Goal: Navigation & Orientation: Find specific page/section

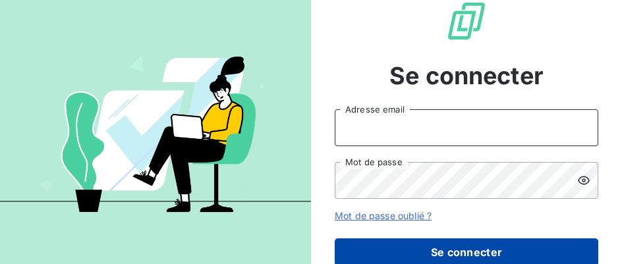
type input "[EMAIL_ADDRESS][DOMAIN_NAME]"
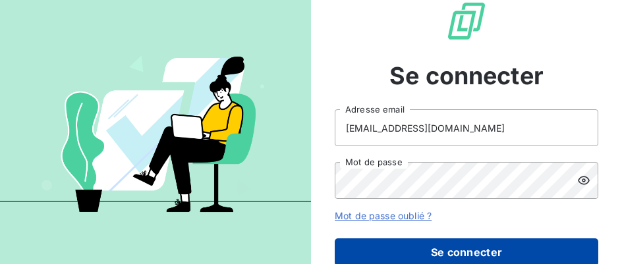
click at [399, 252] on button "Se connecter" at bounding box center [466, 252] width 263 height 28
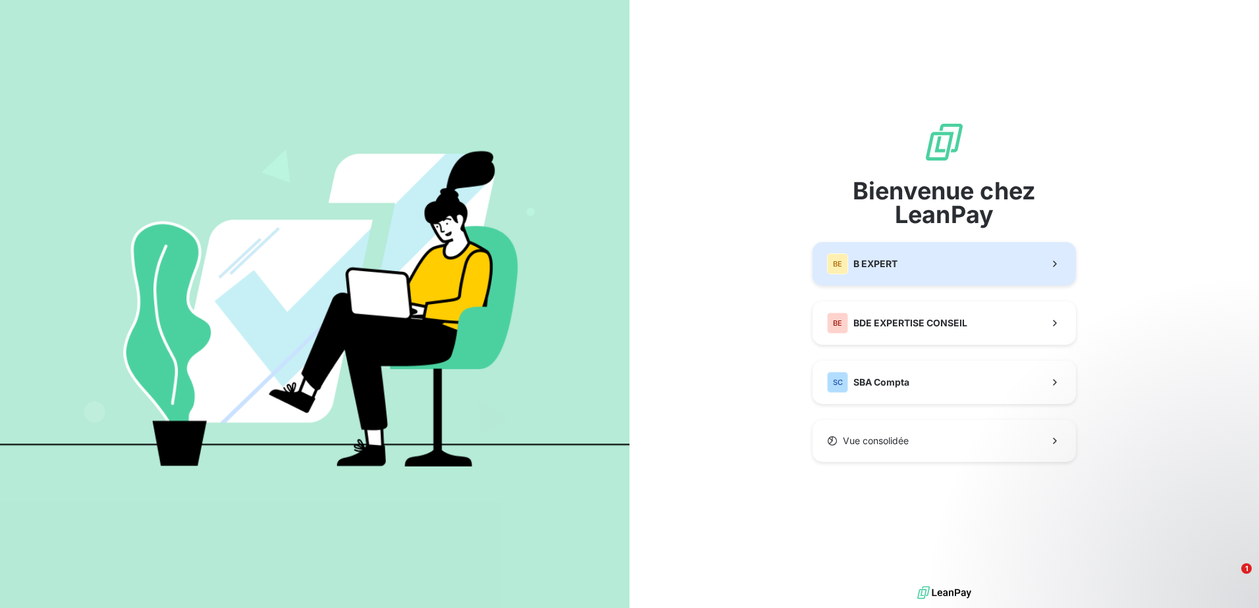
click at [621, 259] on span "B EXPERT" at bounding box center [875, 263] width 44 height 13
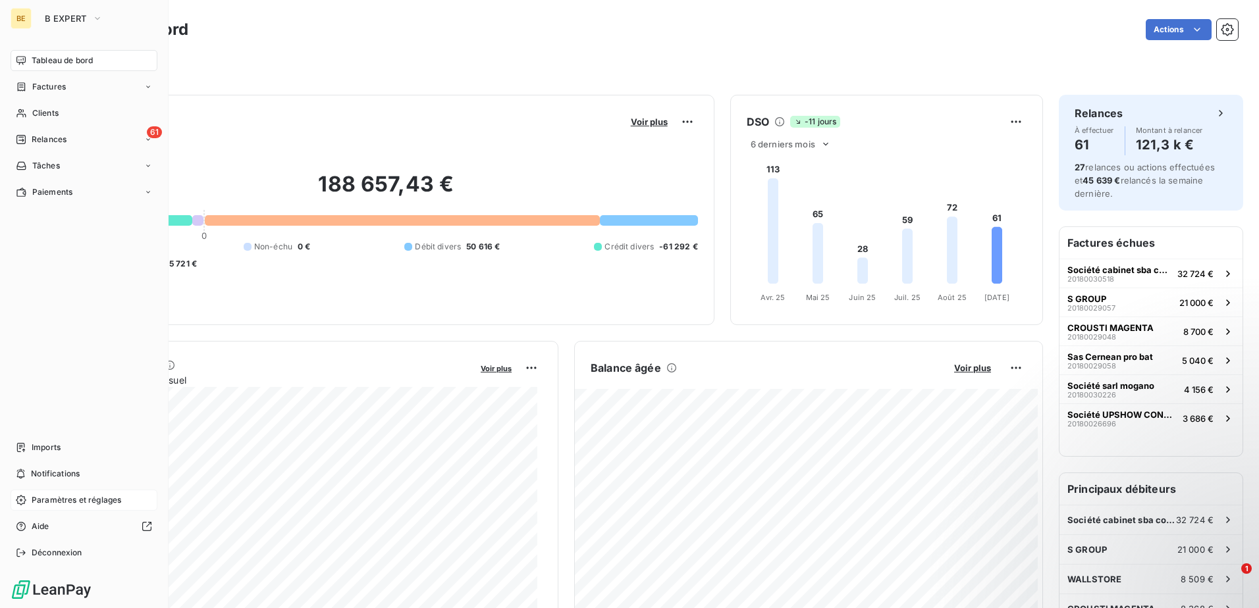
click at [51, 263] on span "Paramètres et réglages" at bounding box center [77, 501] width 90 height 12
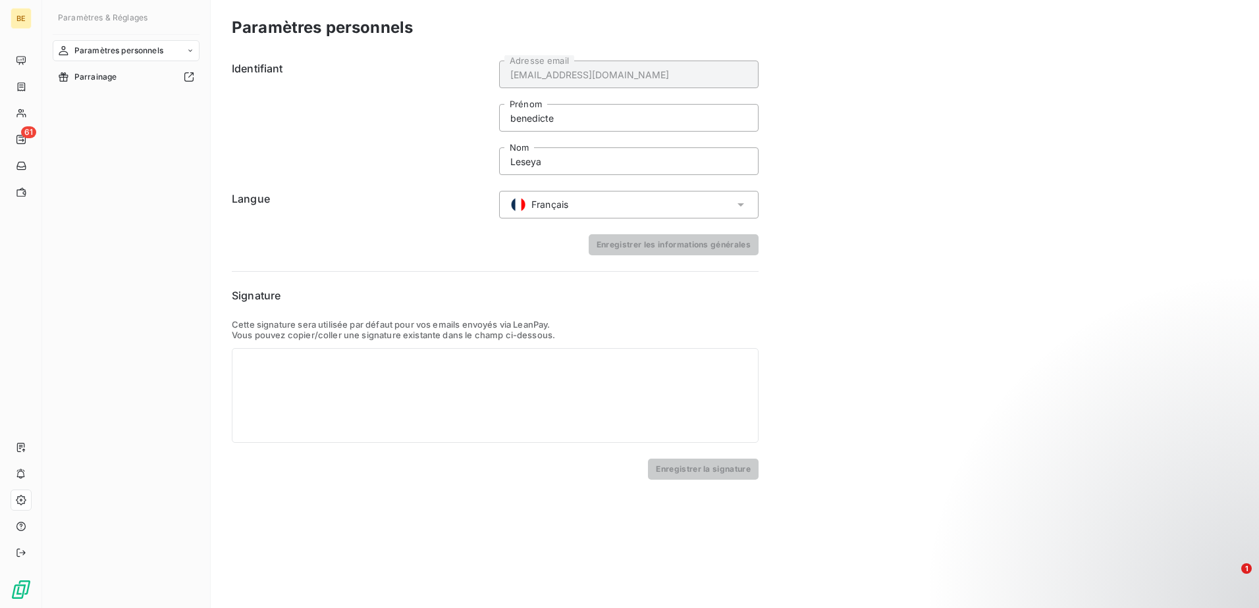
drag, startPoint x: 121, startPoint y: 51, endPoint x: 173, endPoint y: 47, distance: 52.8
click at [171, 48] on div "Paramètres personnels" at bounding box center [126, 50] width 147 height 21
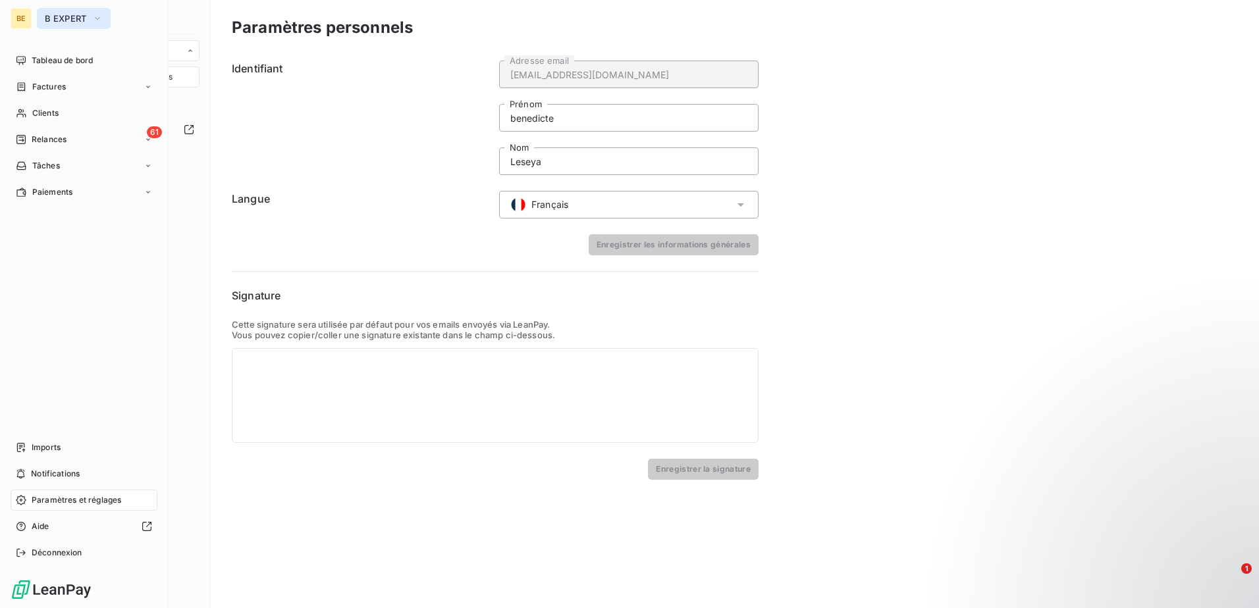
click at [95, 10] on button "B EXPERT" at bounding box center [74, 18] width 74 height 21
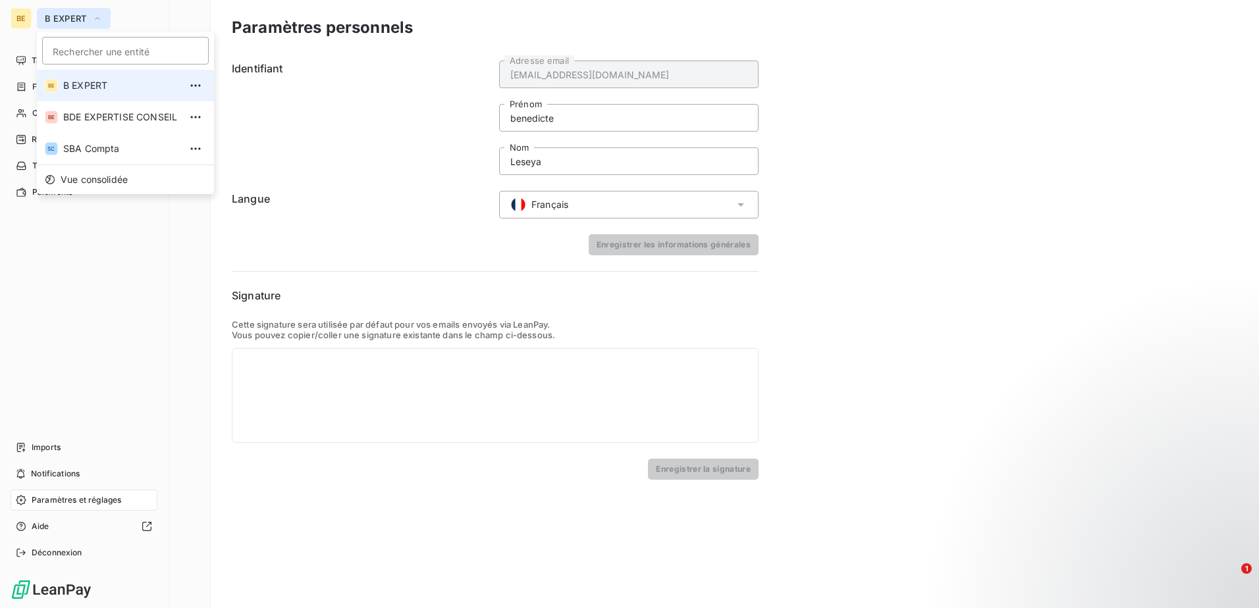
click at [95, 10] on button "B EXPERT" at bounding box center [74, 18] width 74 height 21
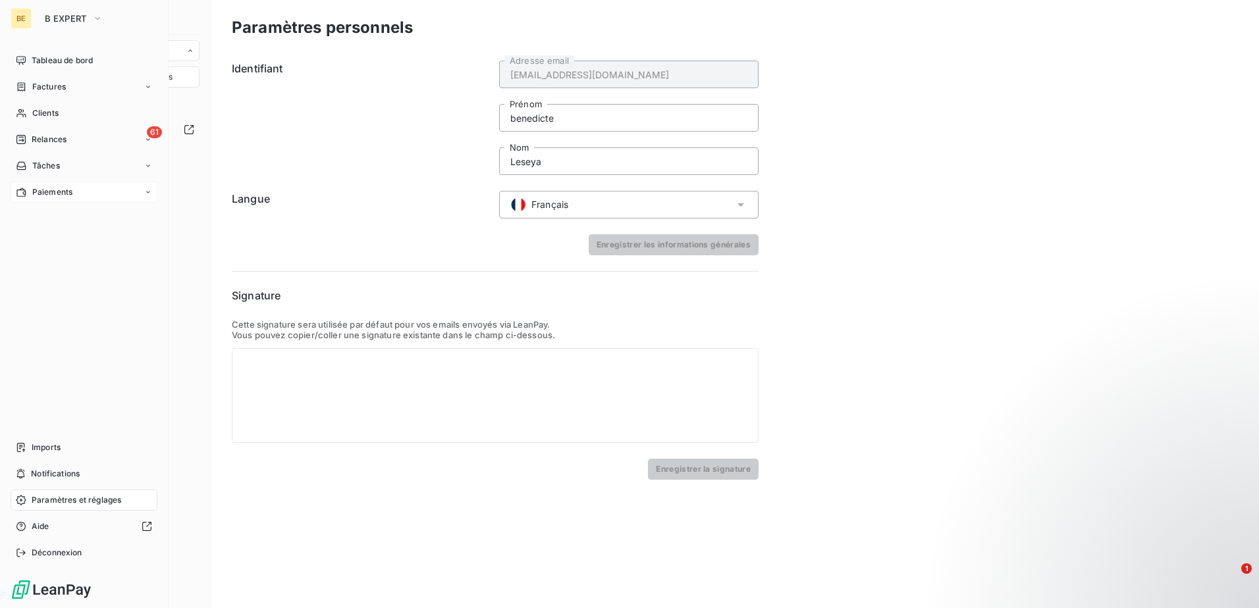
click at [70, 194] on span "Paiements" at bounding box center [52, 192] width 40 height 12
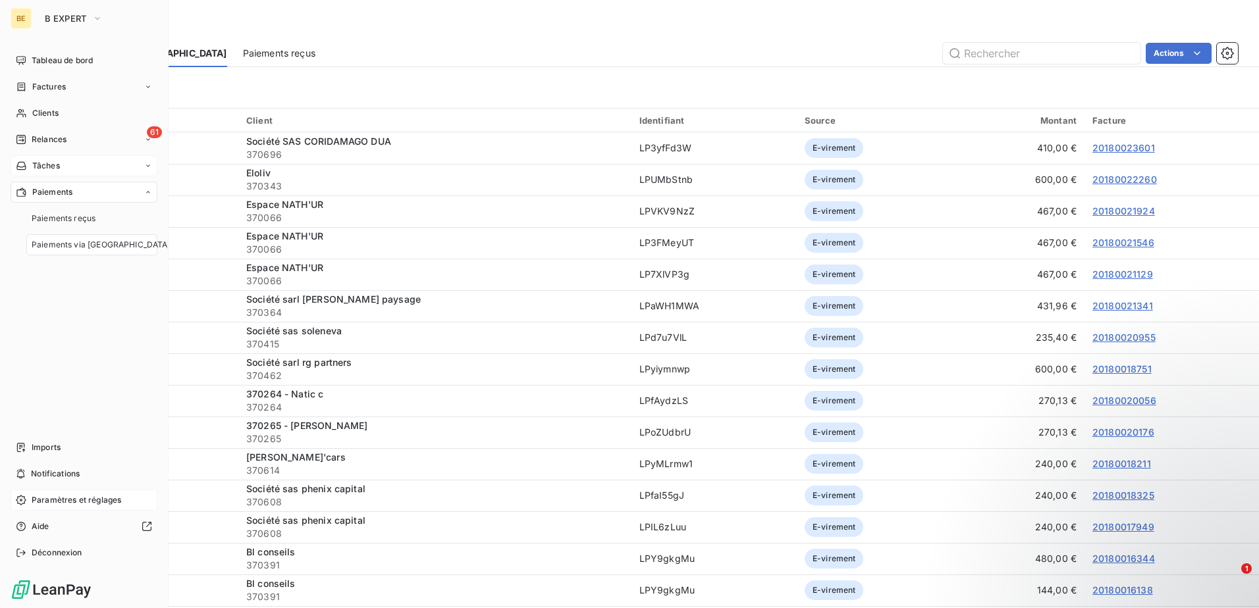
click at [153, 157] on div "Tâches" at bounding box center [84, 165] width 147 height 21
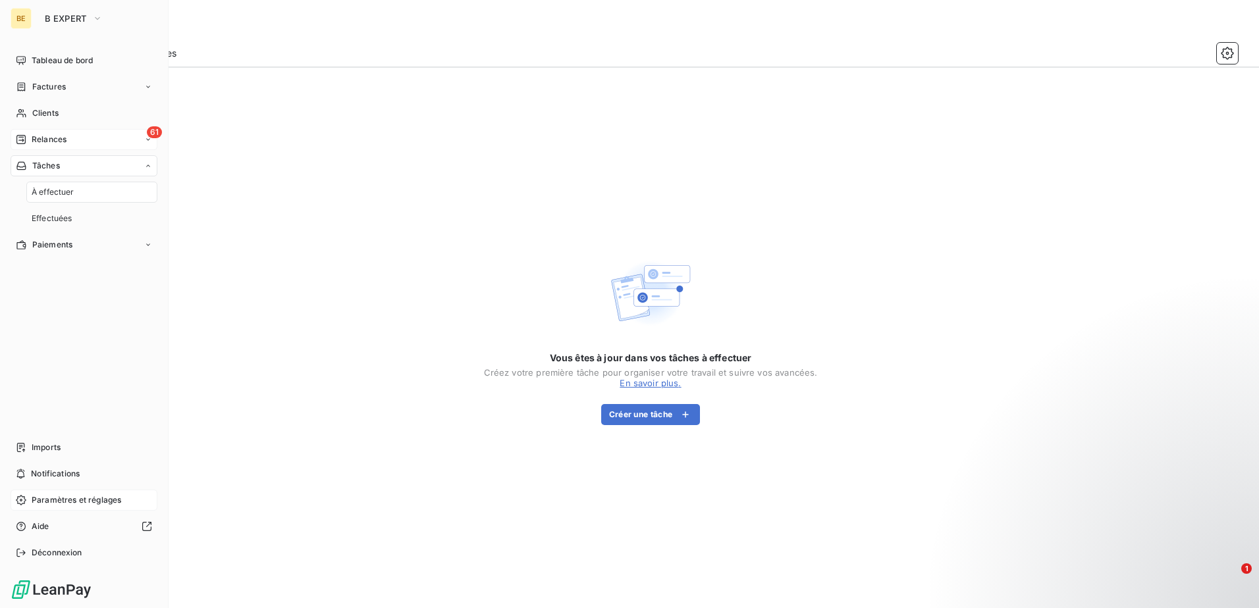
click at [148, 132] on span "61" at bounding box center [154, 132] width 15 height 12
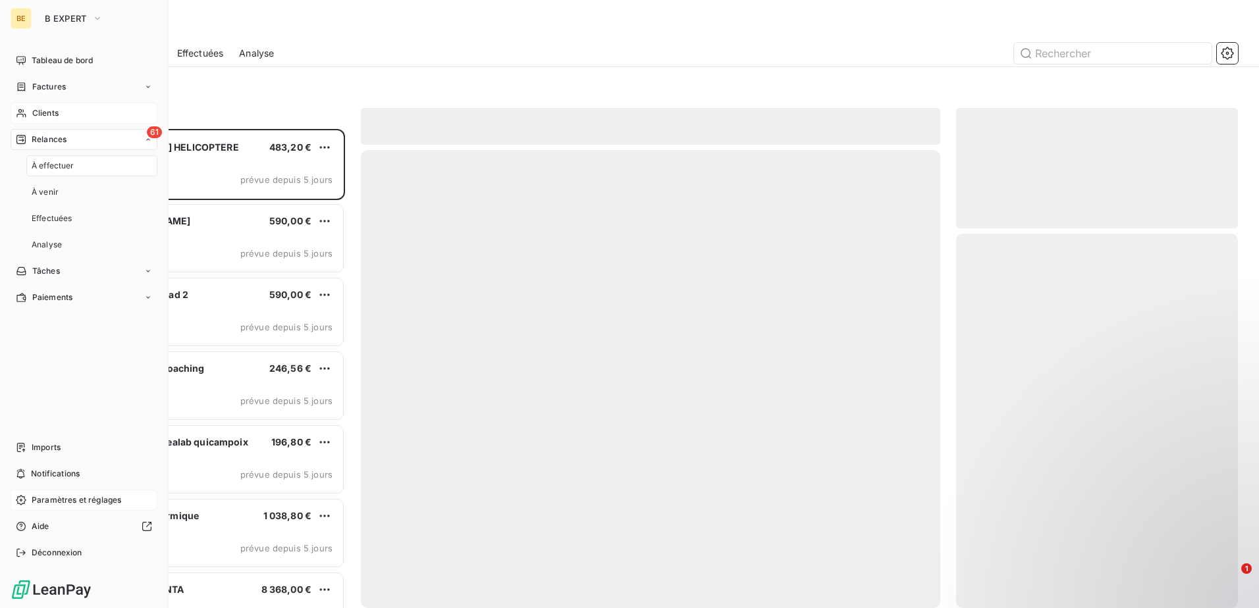
scroll to position [470, 272]
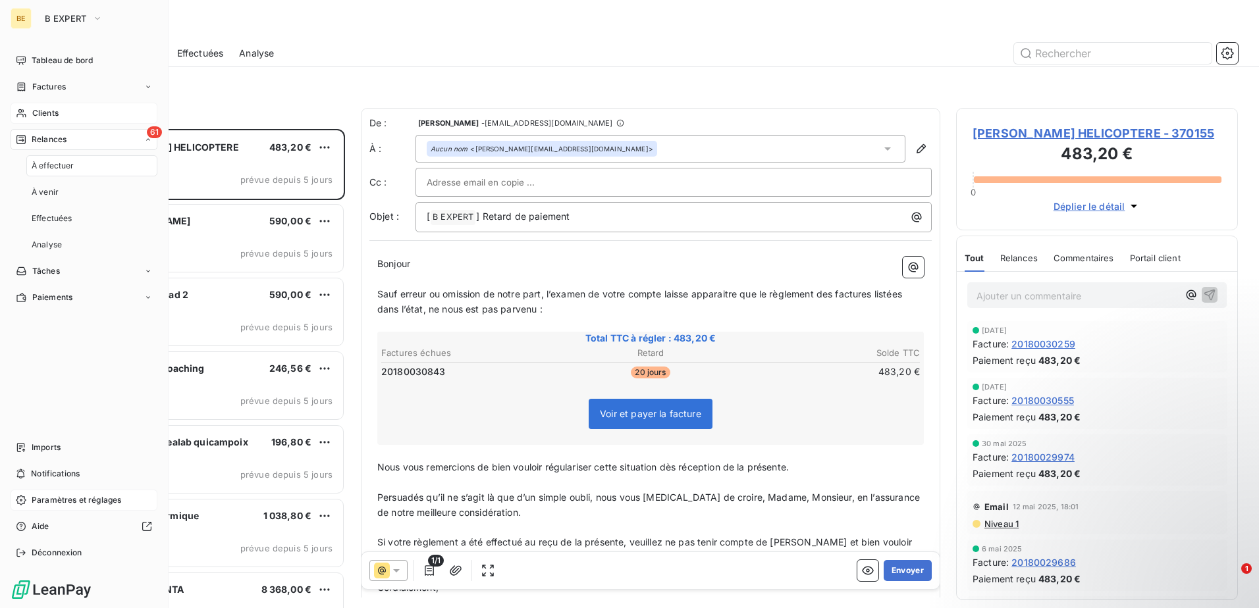
click at [149, 110] on div "Clients" at bounding box center [84, 113] width 147 height 21
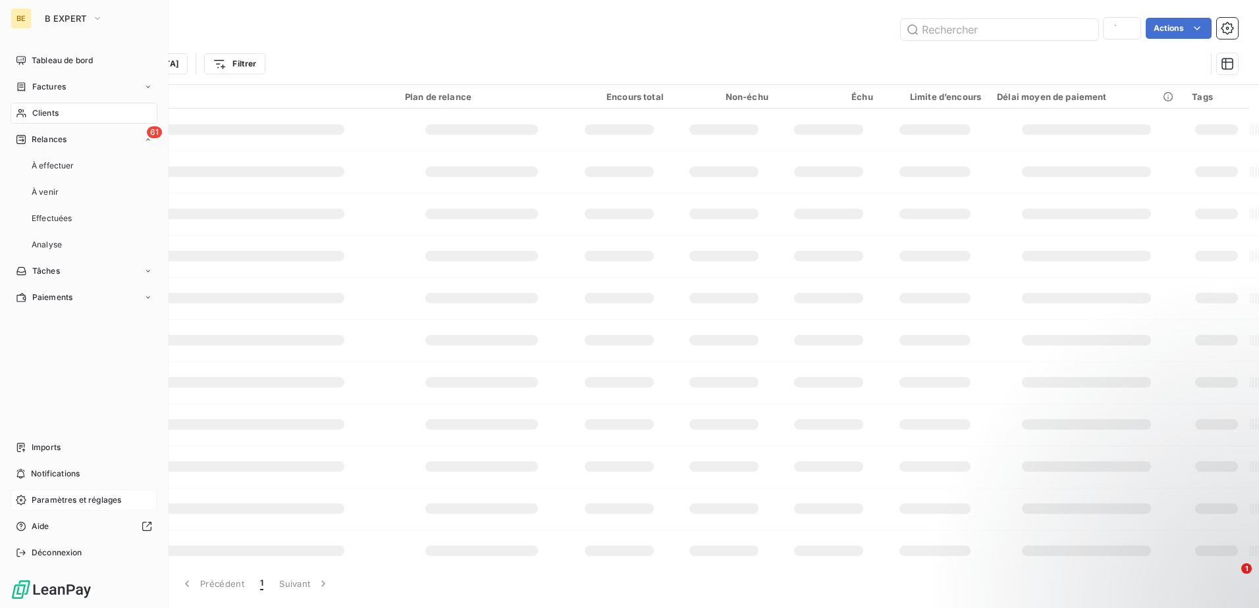
type input "aza"
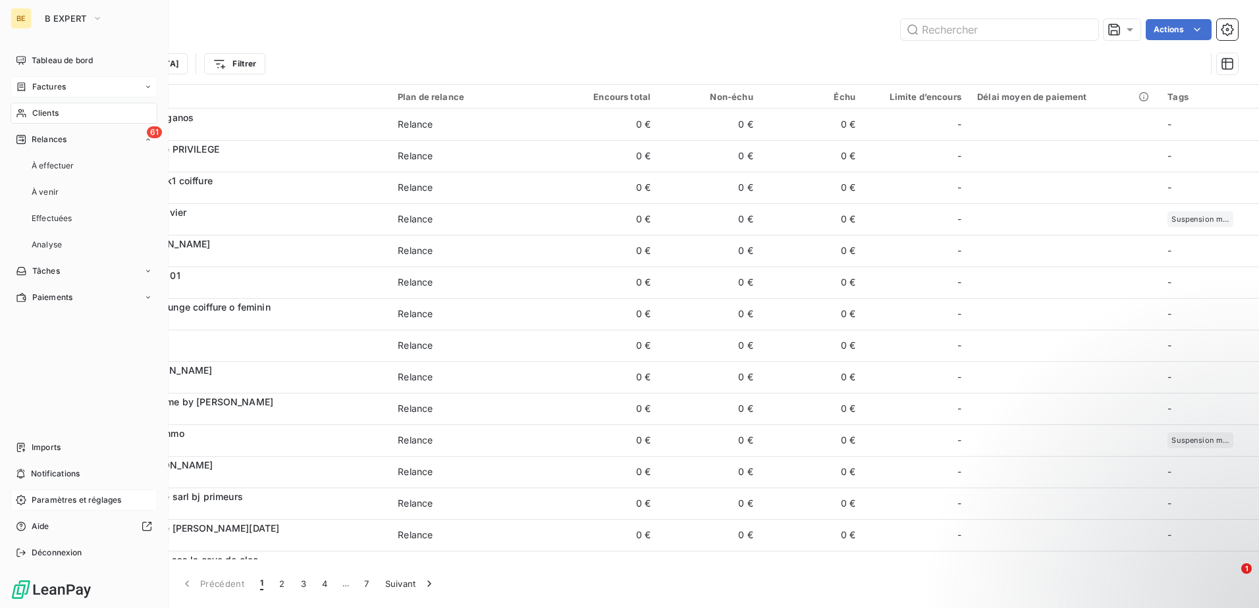
click at [143, 84] on div "Factures" at bounding box center [84, 86] width 147 height 21
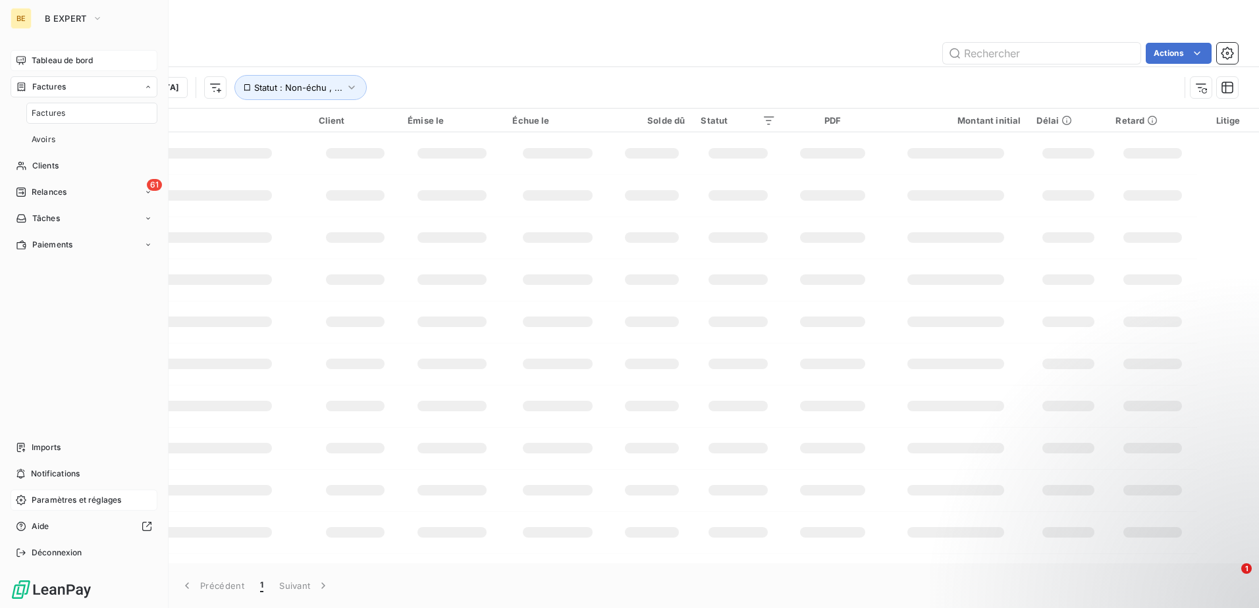
click at [82, 58] on span "Tableau de bord" at bounding box center [62, 61] width 61 height 12
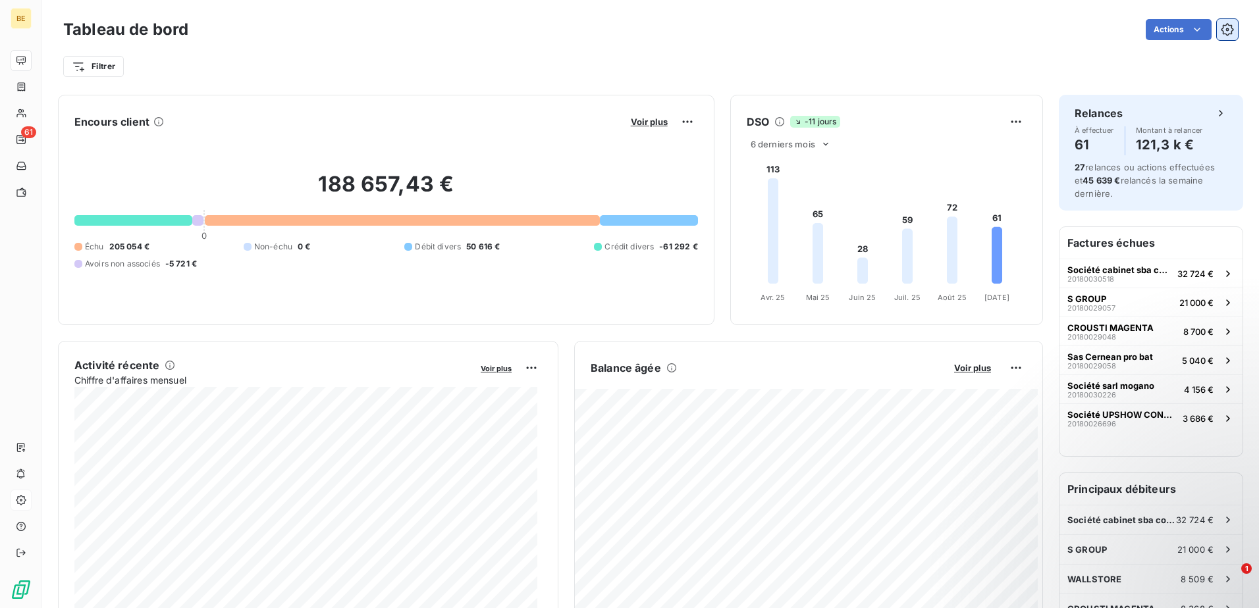
click at [621, 28] on icon "button" at bounding box center [1227, 29] width 13 height 13
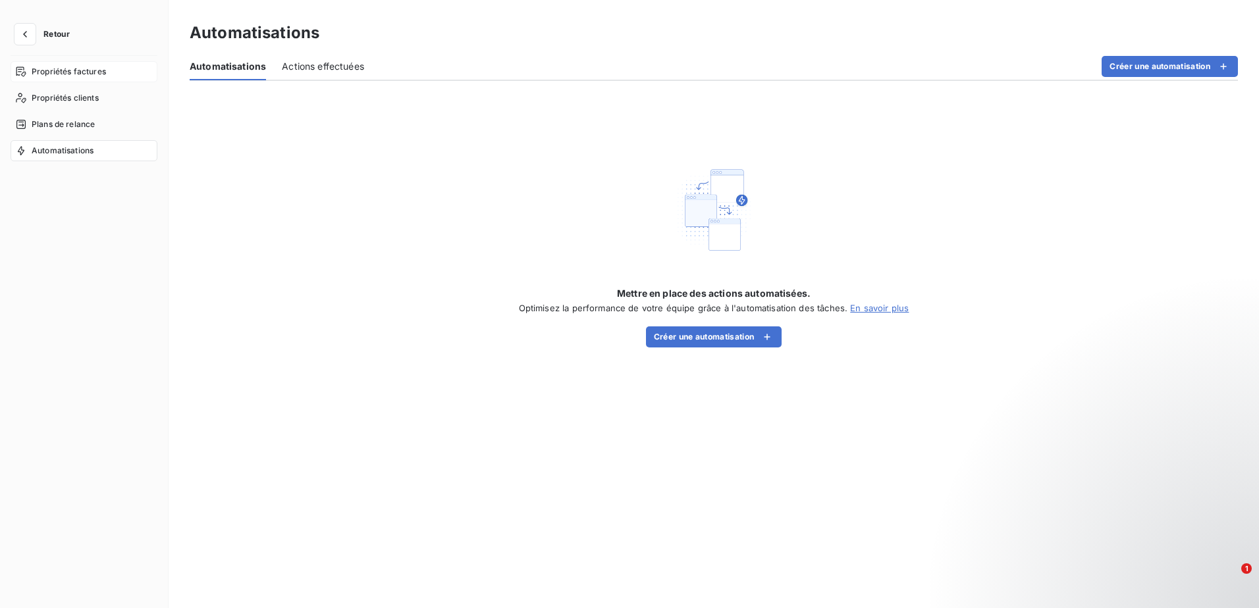
click at [94, 72] on span "Propriétés factures" at bounding box center [69, 72] width 74 height 12
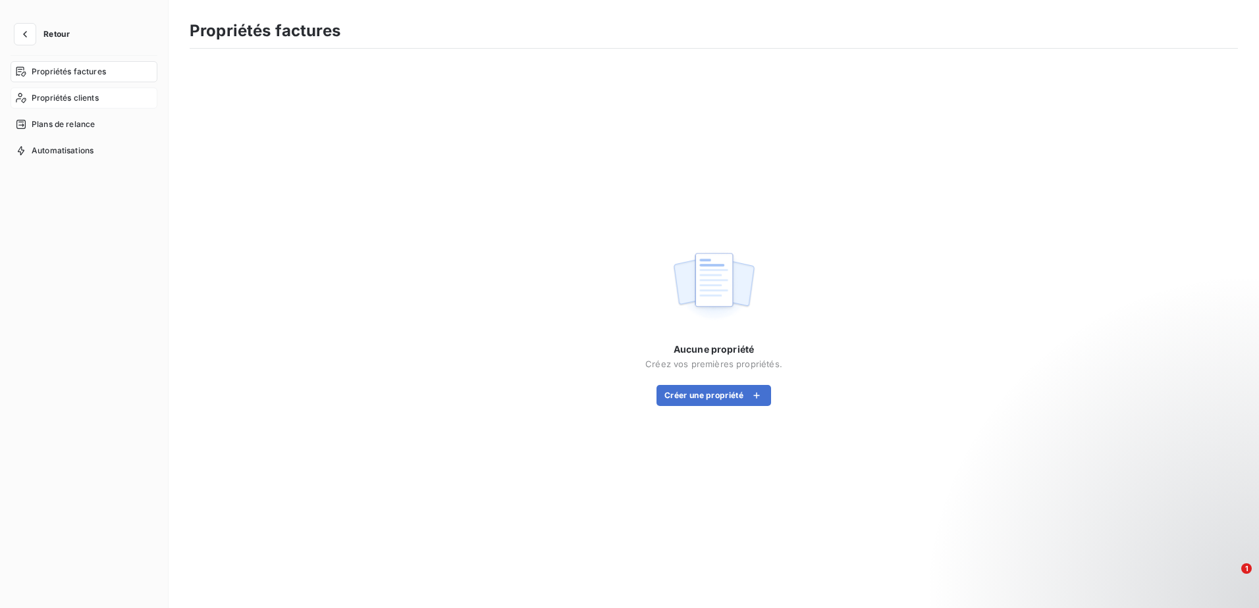
click at [90, 103] on span "Propriétés clients" at bounding box center [65, 98] width 67 height 12
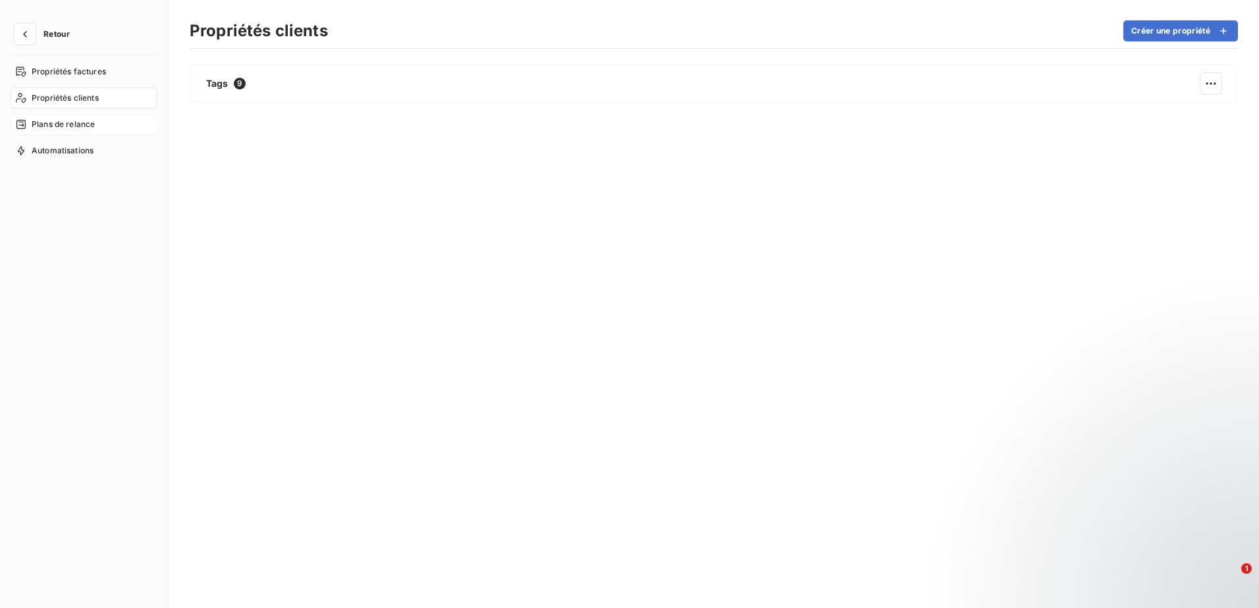
click at [81, 122] on span "Plans de relance" at bounding box center [63, 125] width 63 height 12
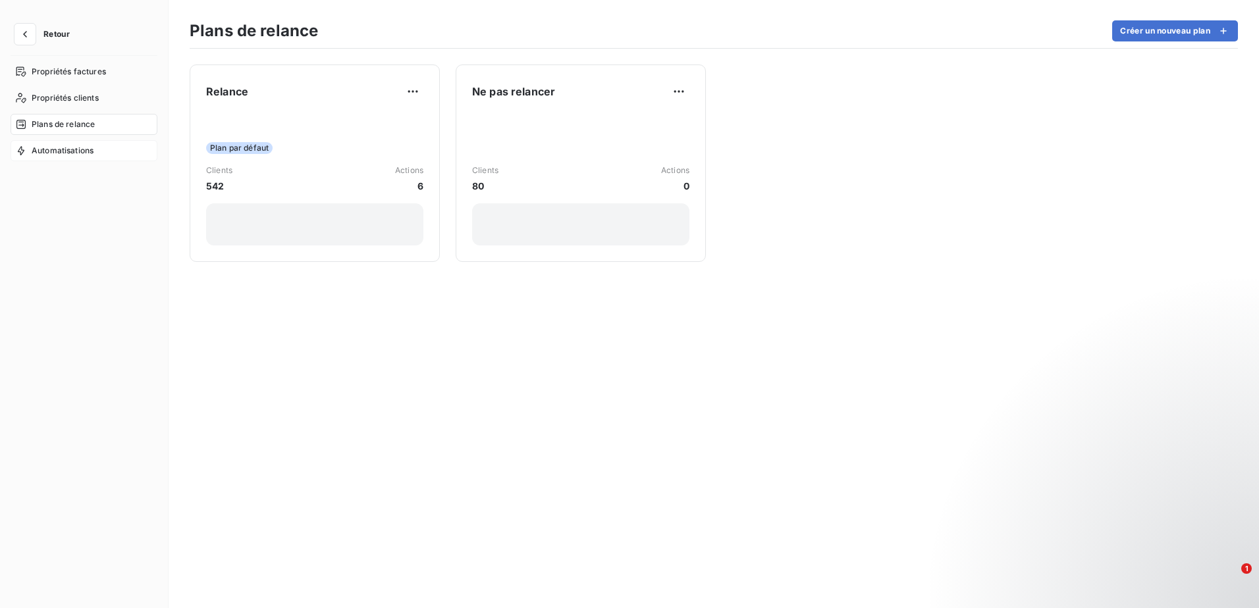
click at [65, 152] on span "Automatisations" at bounding box center [63, 151] width 62 height 12
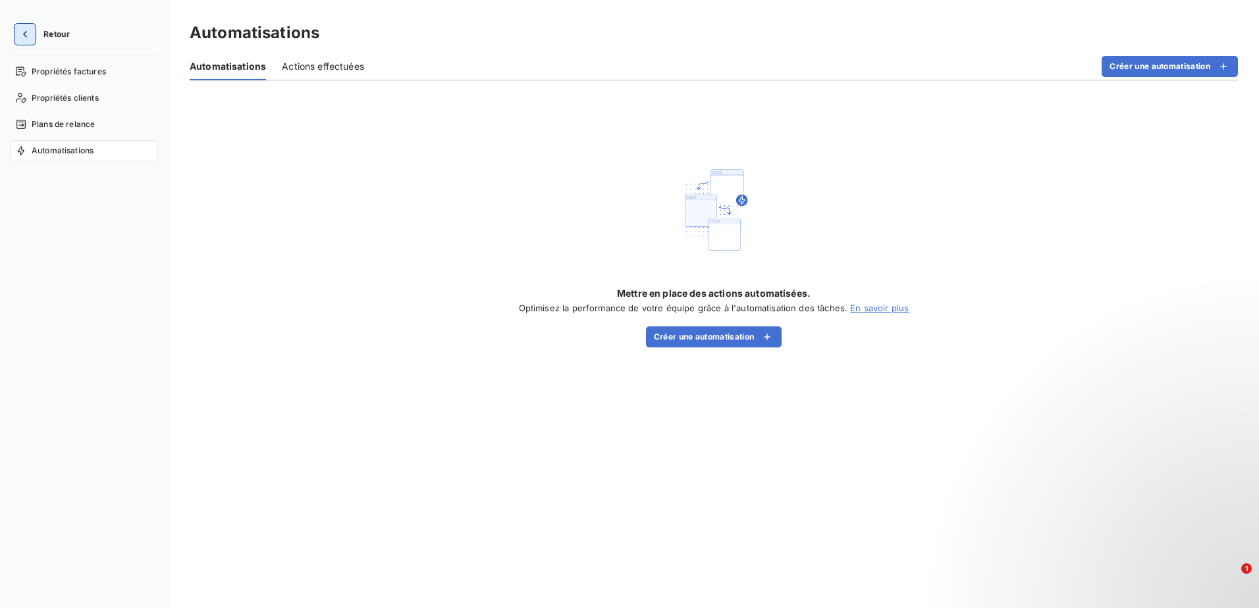
click at [26, 38] on icon "button" at bounding box center [24, 34] width 13 height 13
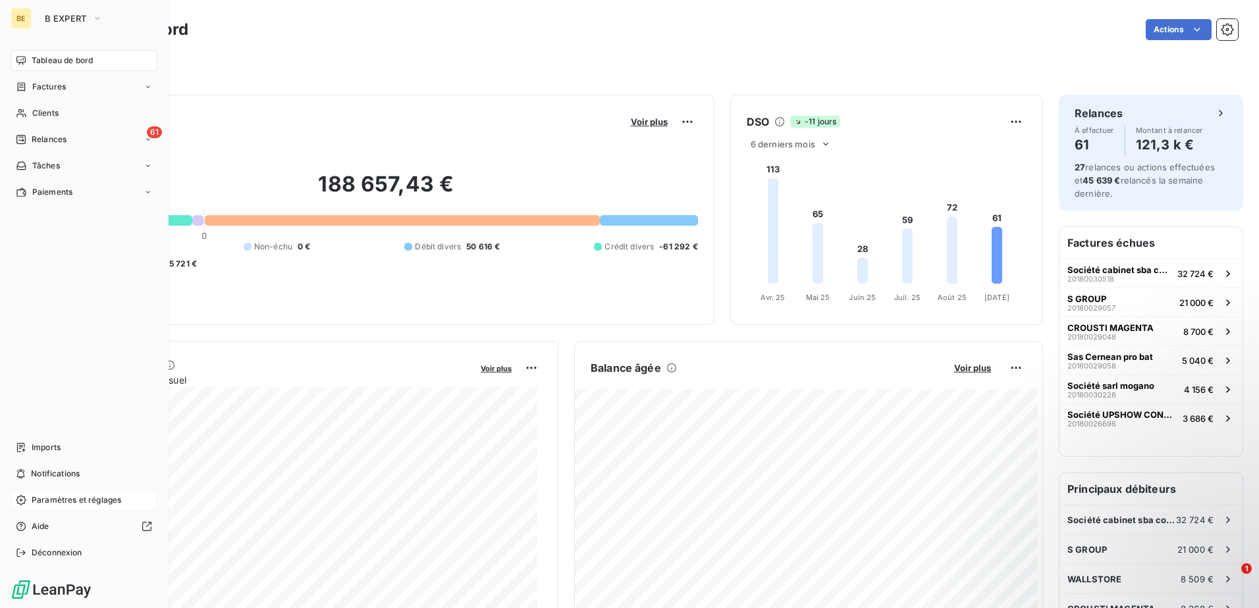
click at [91, 263] on span "Paramètres et réglages" at bounding box center [77, 501] width 90 height 12
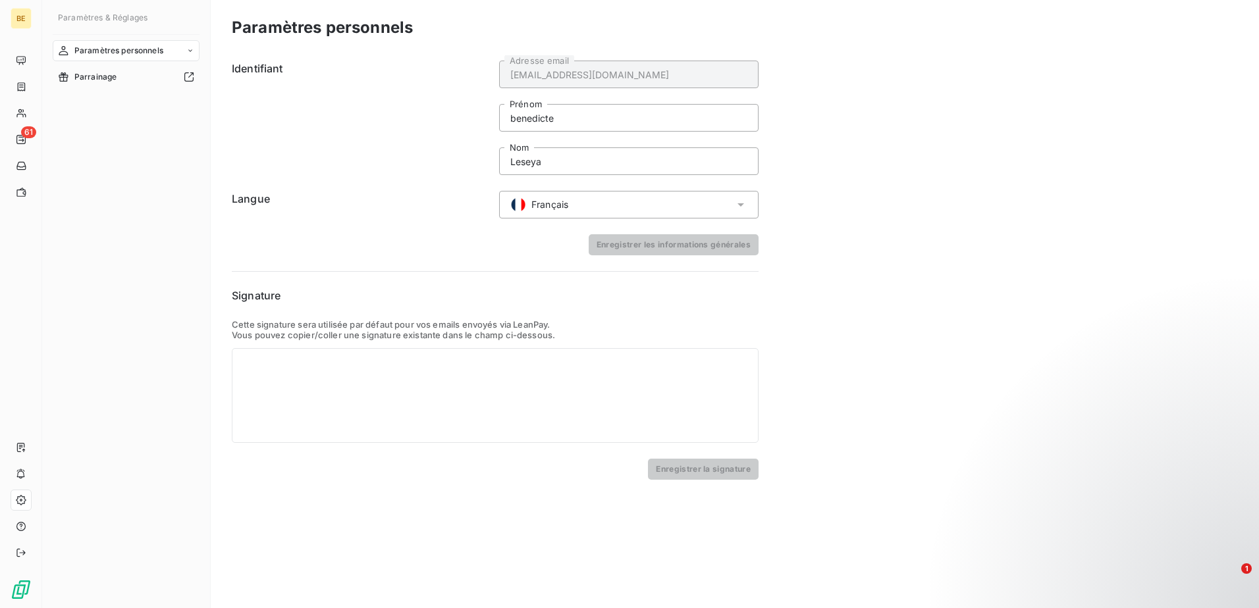
click at [181, 46] on div "Paramètres personnels" at bounding box center [126, 50] width 147 height 21
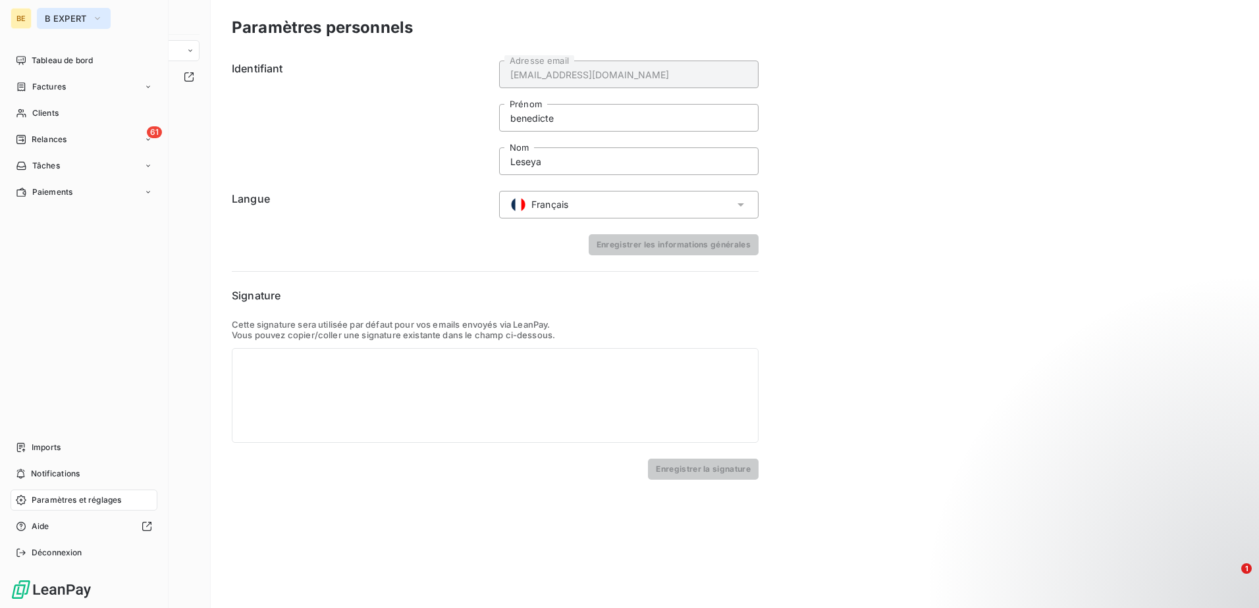
click at [99, 15] on icon "button" at bounding box center [97, 18] width 11 height 13
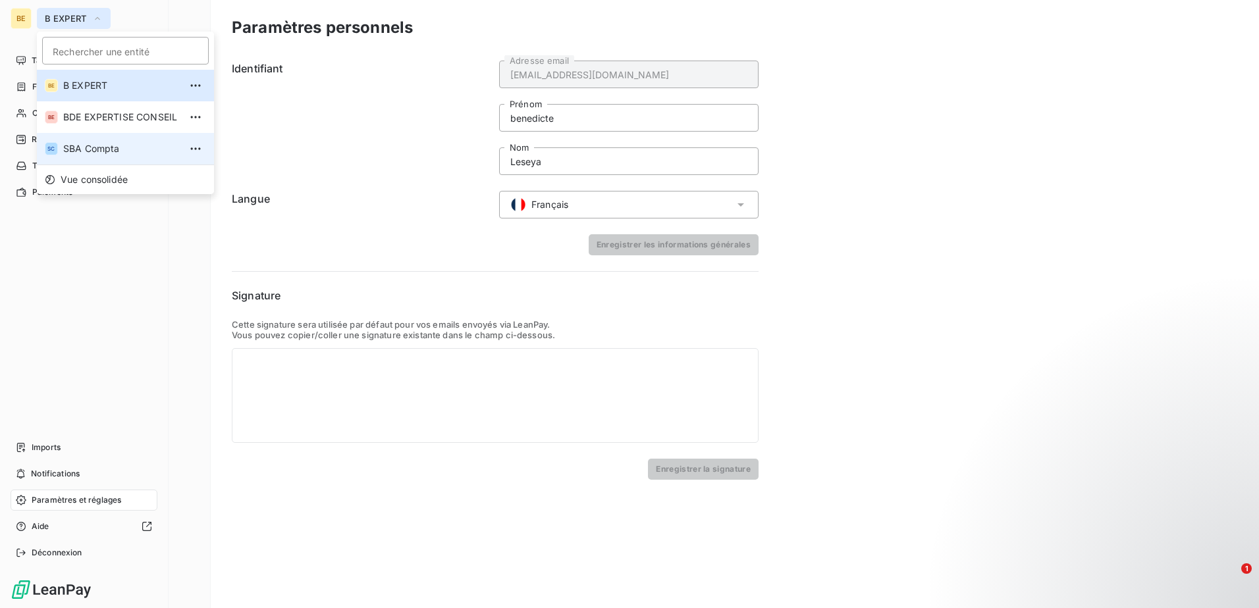
click at [97, 147] on span "SBA Compta" at bounding box center [121, 148] width 117 height 13
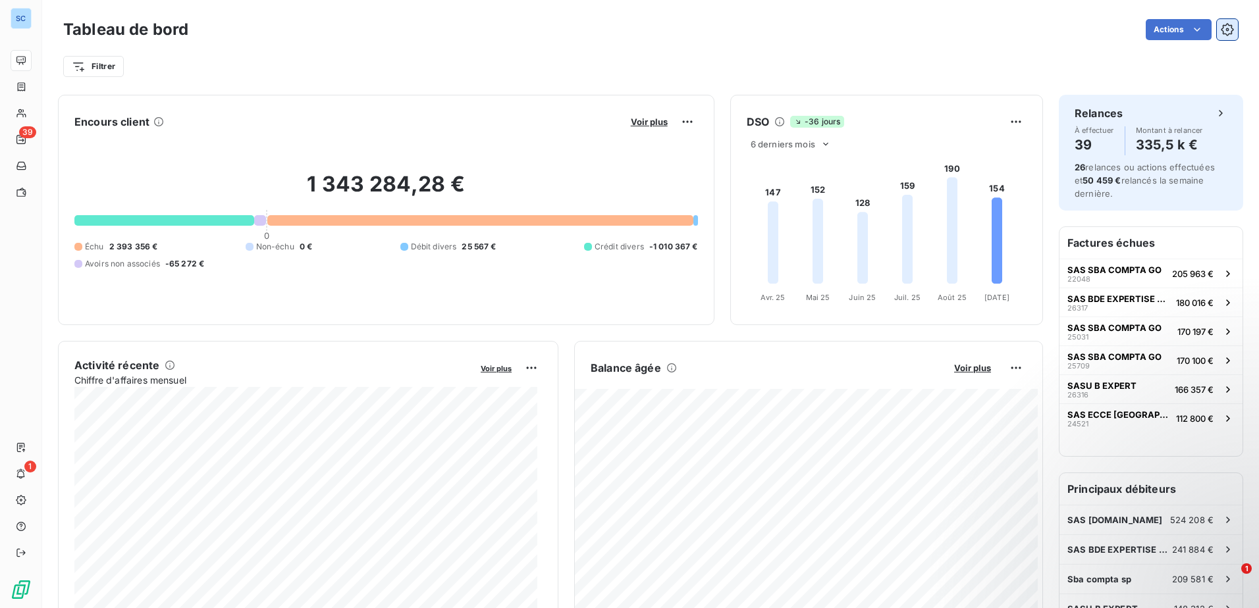
click at [621, 31] on html "SC 39 1 Tableau de bord Actions Filtrer Encours client Voir plus 1 343 284,28 €…" at bounding box center [629, 304] width 1259 height 608
click at [621, 30] on icon "button" at bounding box center [1227, 29] width 13 height 13
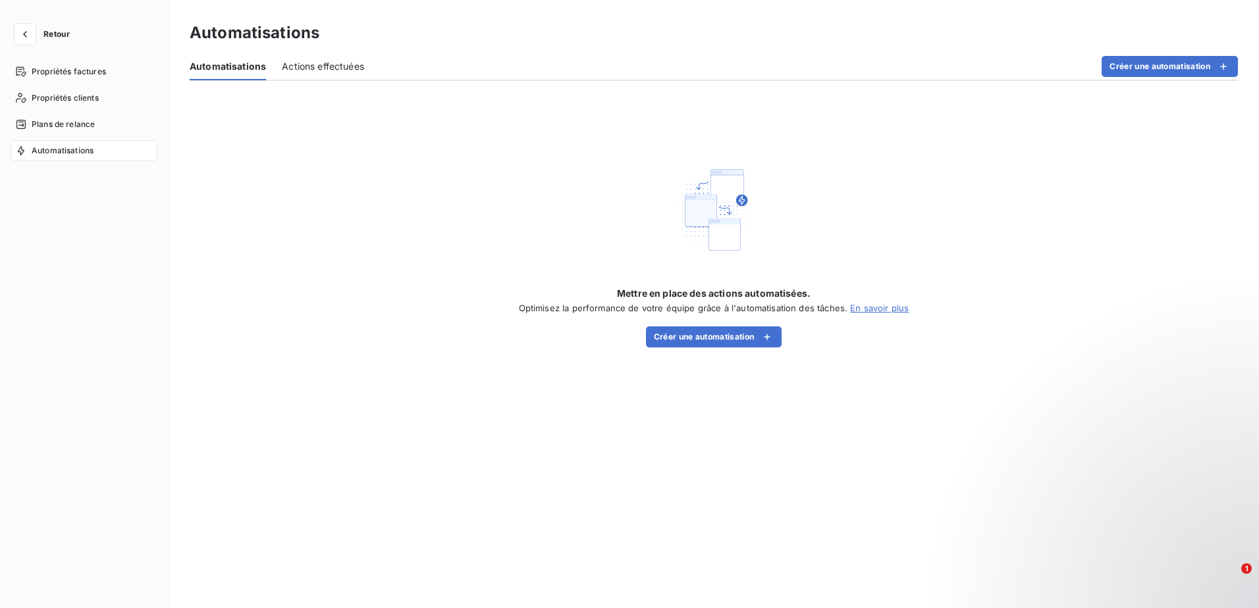
click at [347, 74] on div "Actions effectuées" at bounding box center [323, 67] width 82 height 28
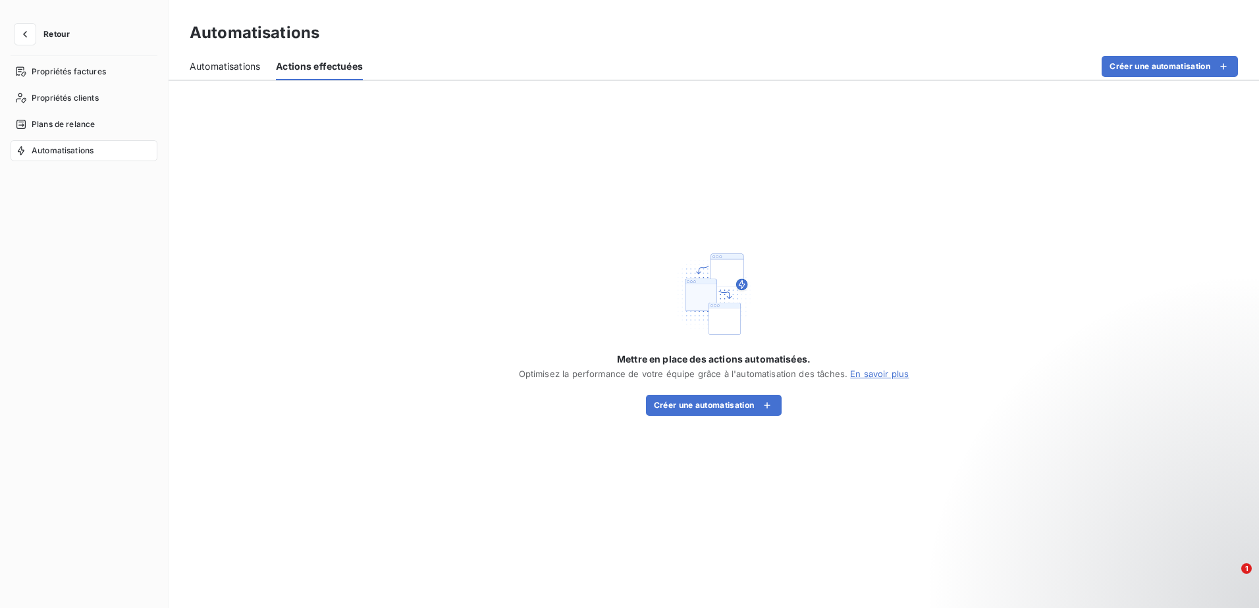
click at [231, 76] on div "Automatisations" at bounding box center [225, 67] width 70 height 28
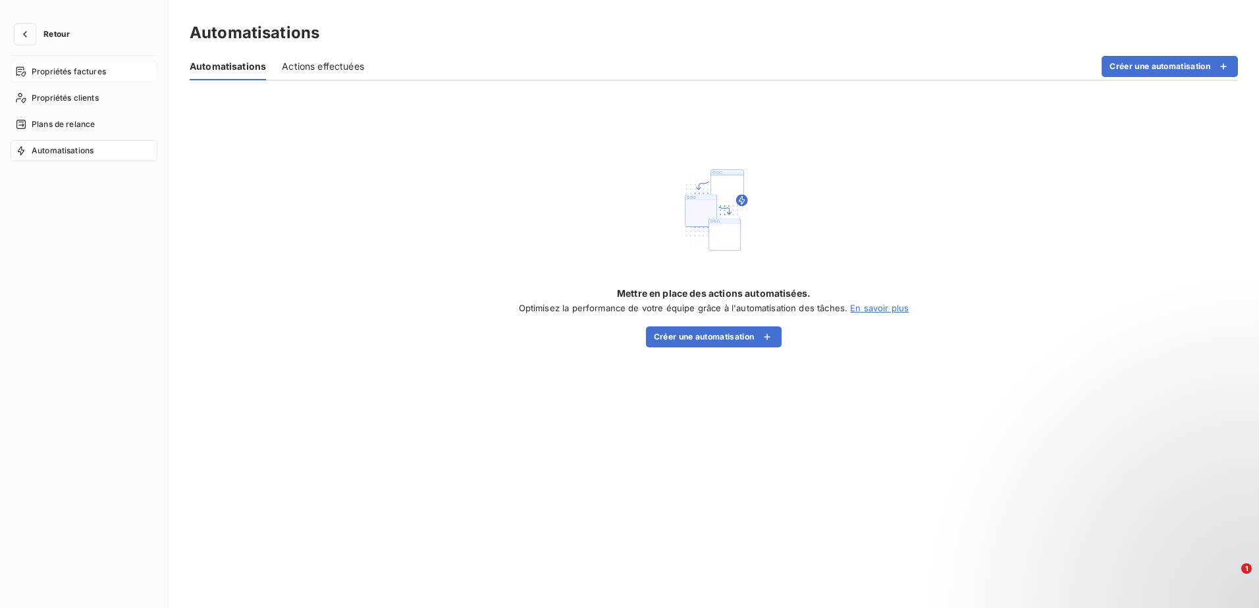
click at [66, 80] on div "Propriétés factures" at bounding box center [84, 71] width 147 height 21
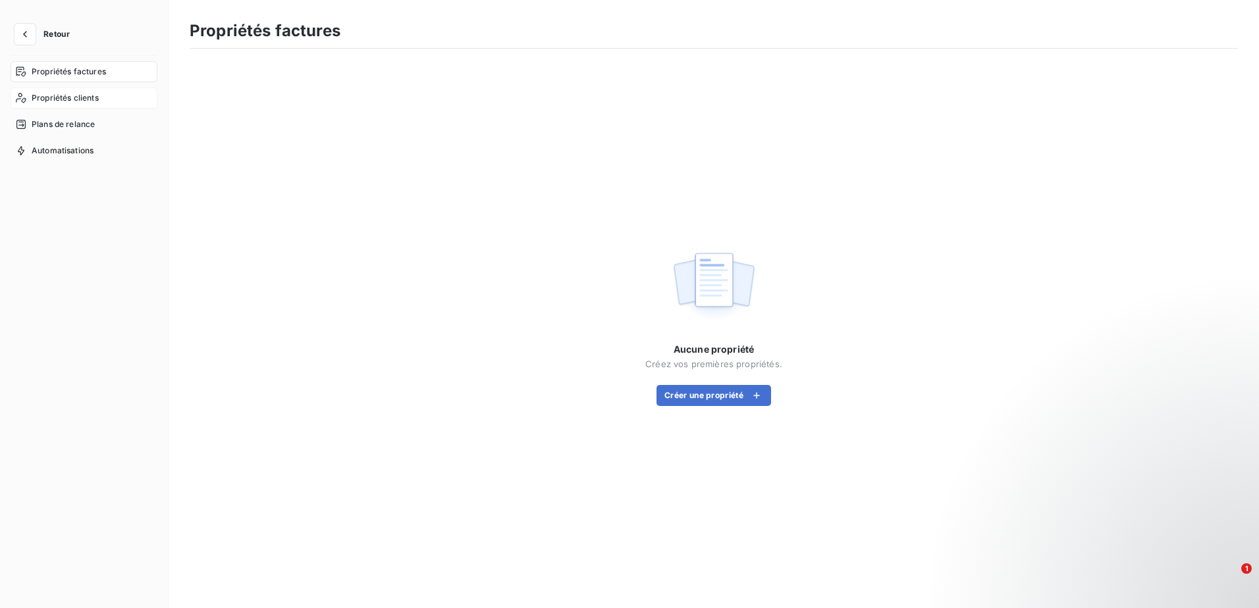
click at [65, 99] on span "Propriétés clients" at bounding box center [65, 98] width 67 height 12
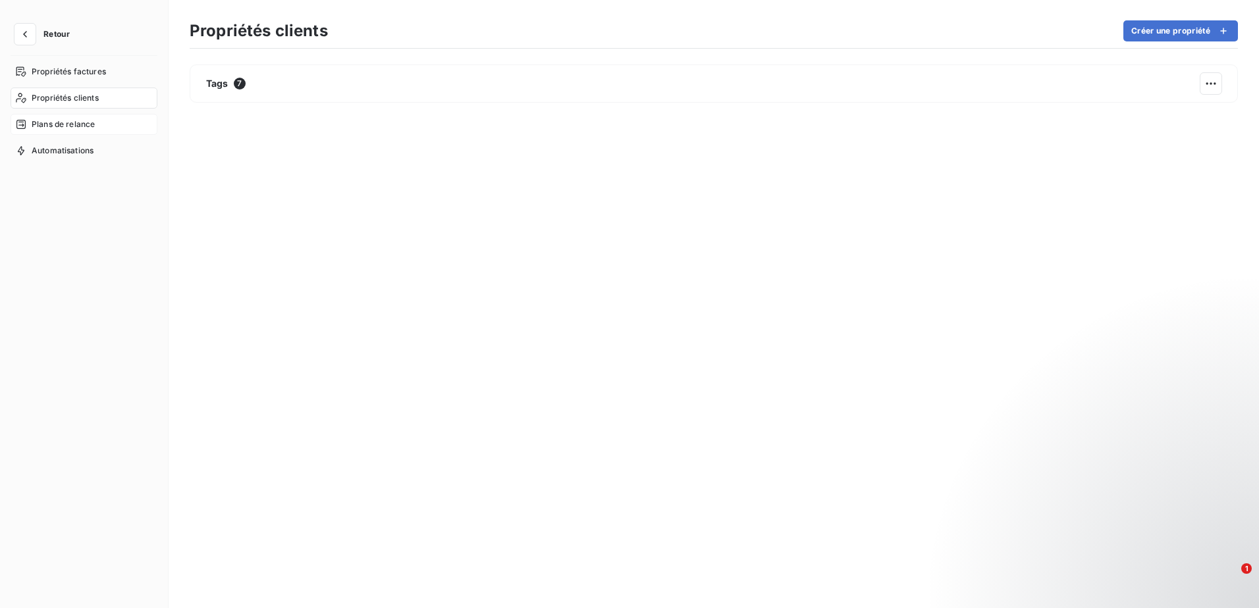
click at [64, 121] on span "Plans de relance" at bounding box center [63, 125] width 63 height 12
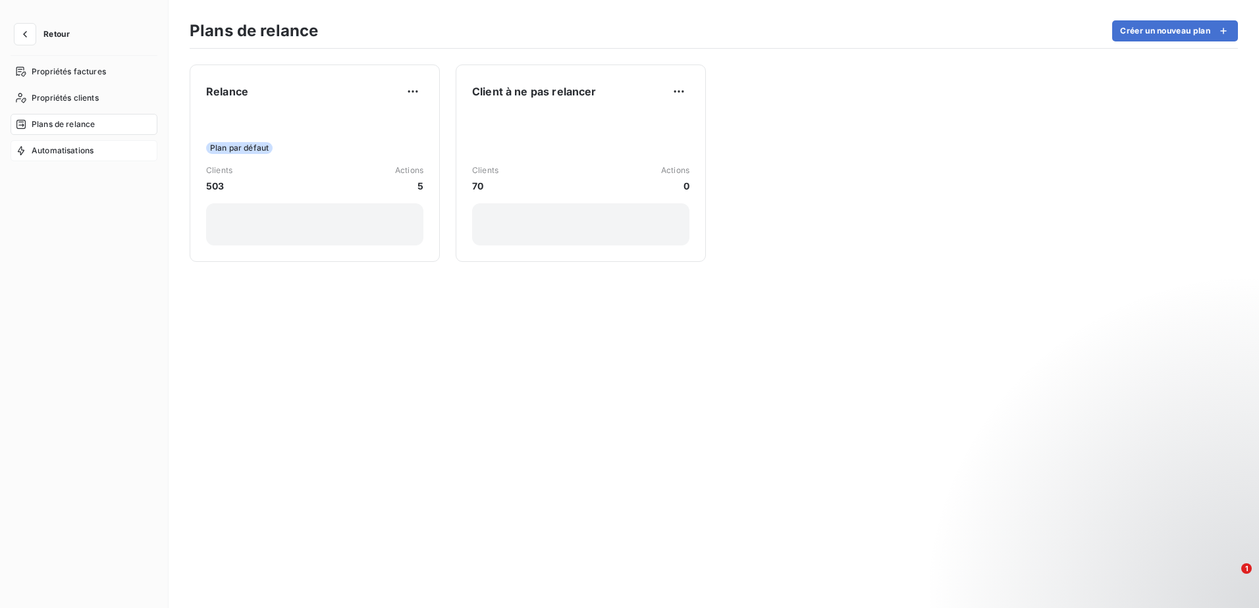
click at [63, 148] on span "Automatisations" at bounding box center [63, 151] width 62 height 12
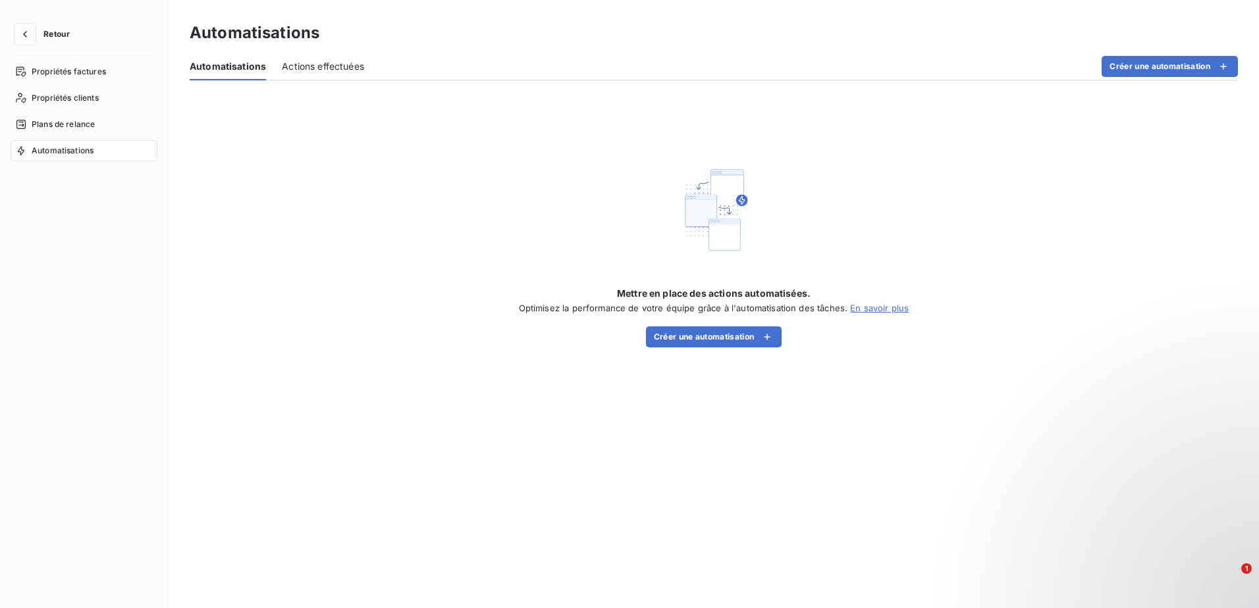
click at [319, 63] on span "Actions effectuées" at bounding box center [323, 66] width 82 height 13
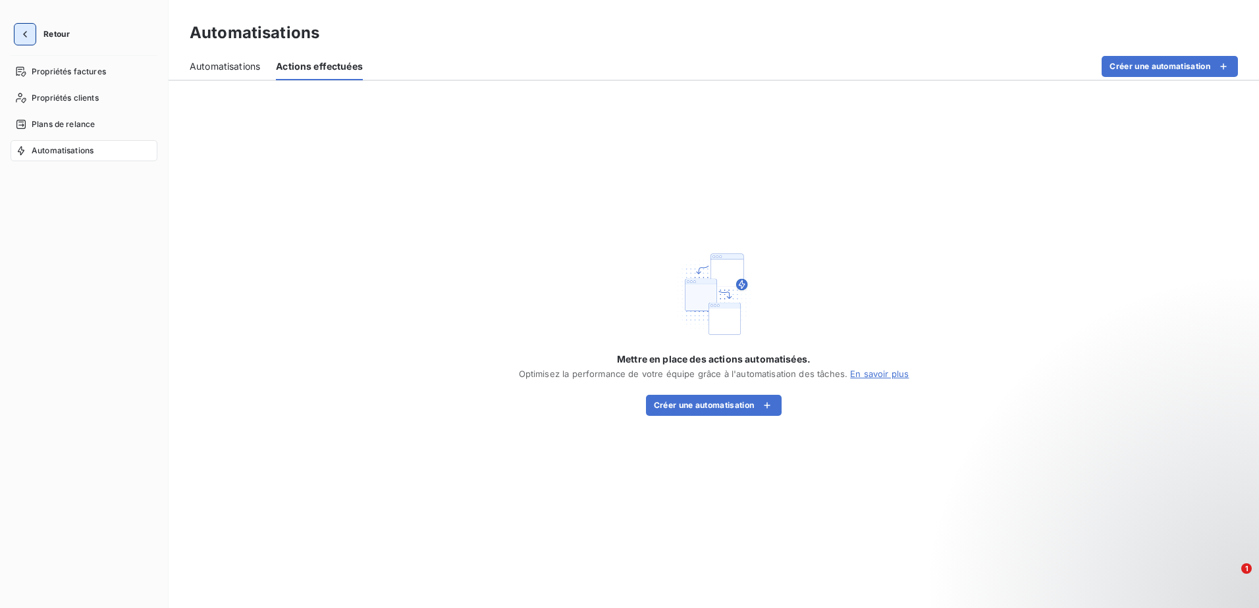
click at [23, 34] on icon "button" at bounding box center [24, 34] width 13 height 13
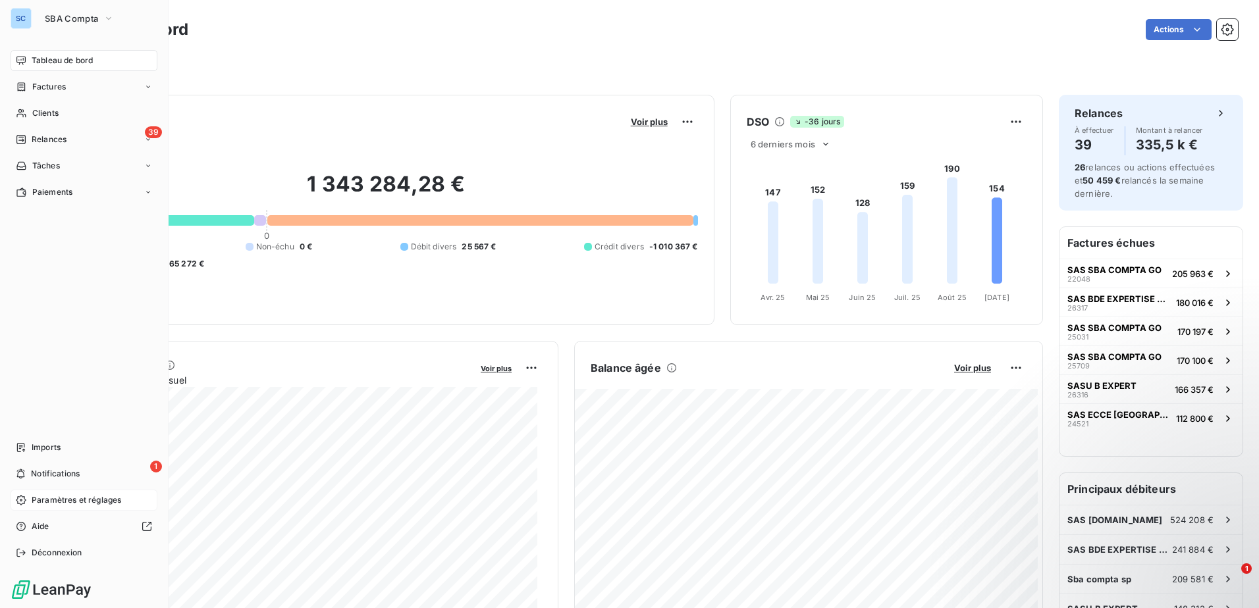
click at [80, 263] on span "Paramètres et réglages" at bounding box center [77, 501] width 90 height 12
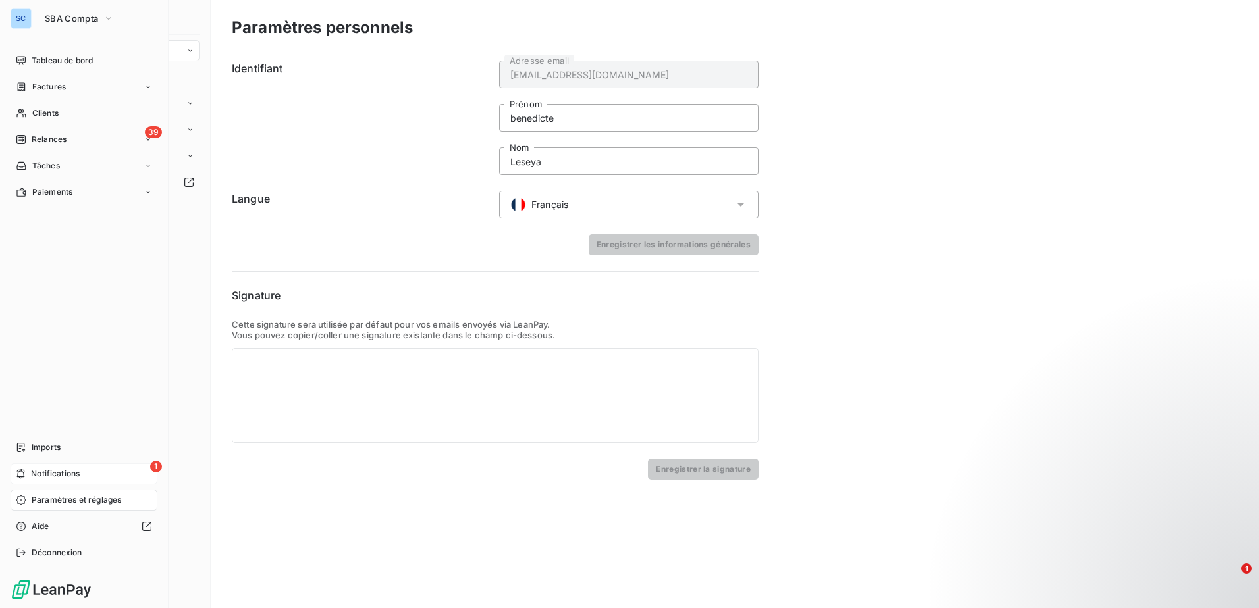
click at [87, 263] on div "1 Notifications" at bounding box center [84, 474] width 147 height 21
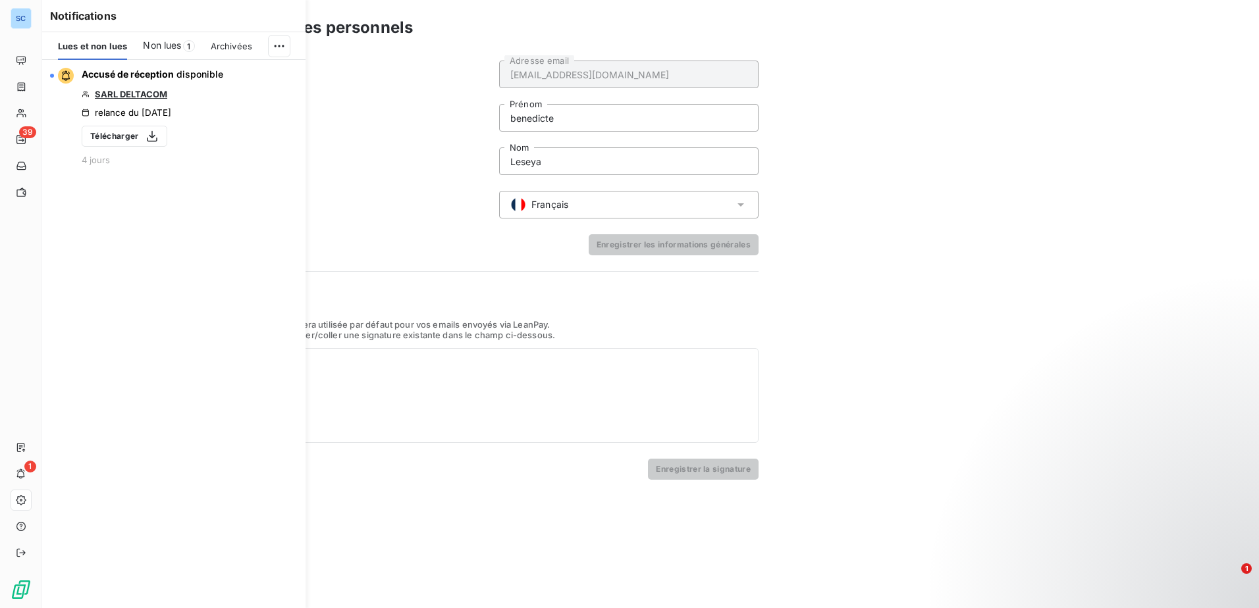
click at [175, 45] on span "Non lues" at bounding box center [162, 45] width 38 height 13
click at [225, 44] on span "Archivées" at bounding box center [234, 46] width 41 height 11
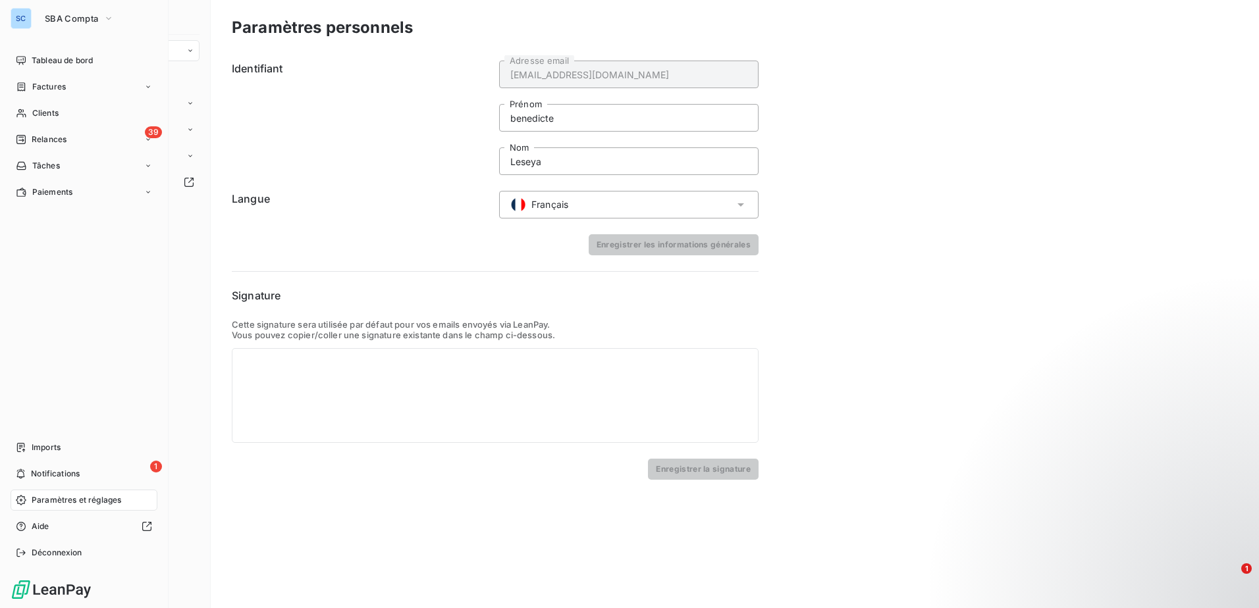
drag, startPoint x: 20, startPoint y: 16, endPoint x: 28, endPoint y: 13, distance: 8.0
click at [19, 15] on div "SC" at bounding box center [21, 18] width 21 height 21
click at [117, 18] on button "SBA Compta" at bounding box center [79, 18] width 85 height 21
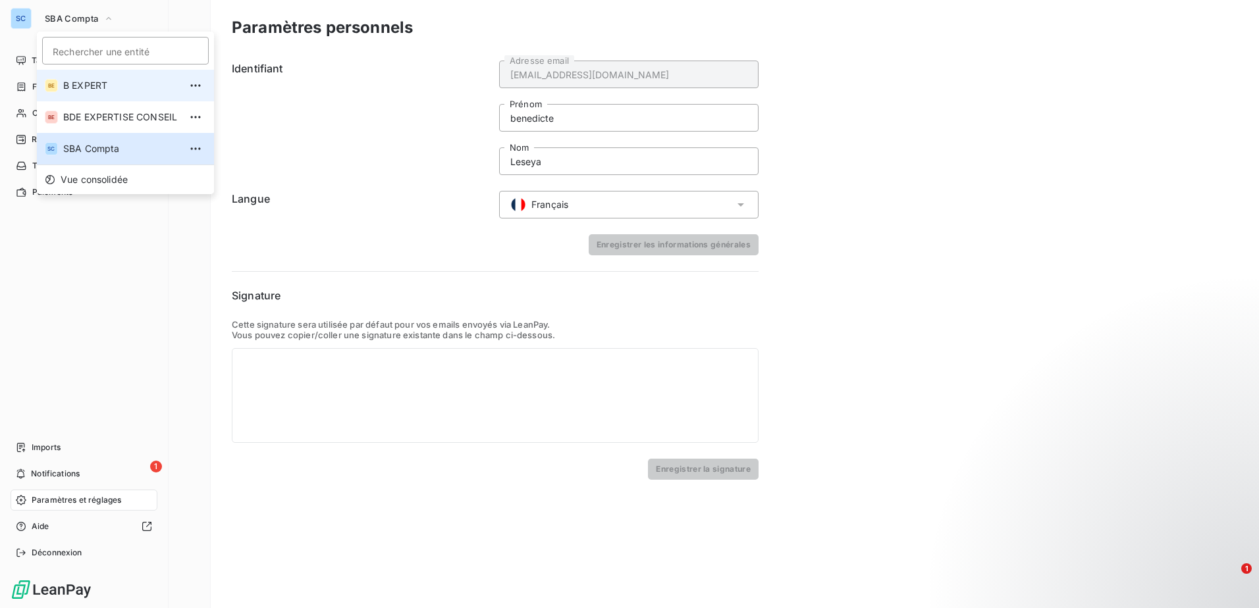
click at [116, 85] on span "B EXPERT" at bounding box center [121, 85] width 117 height 13
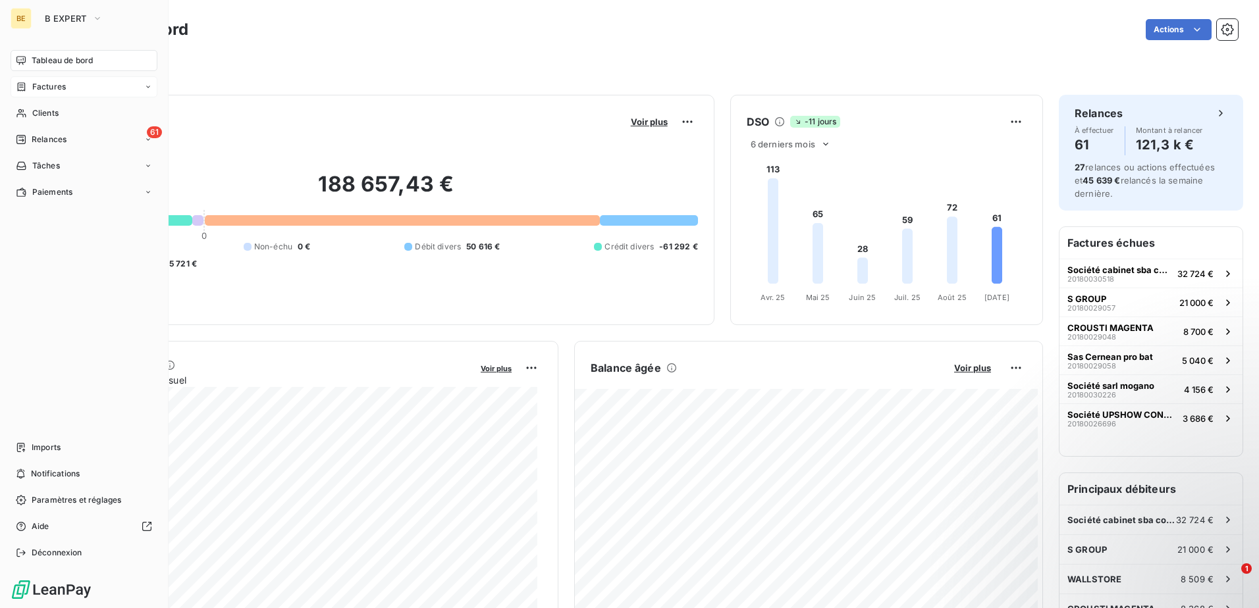
click at [143, 87] on div "Factures" at bounding box center [84, 86] width 147 height 21
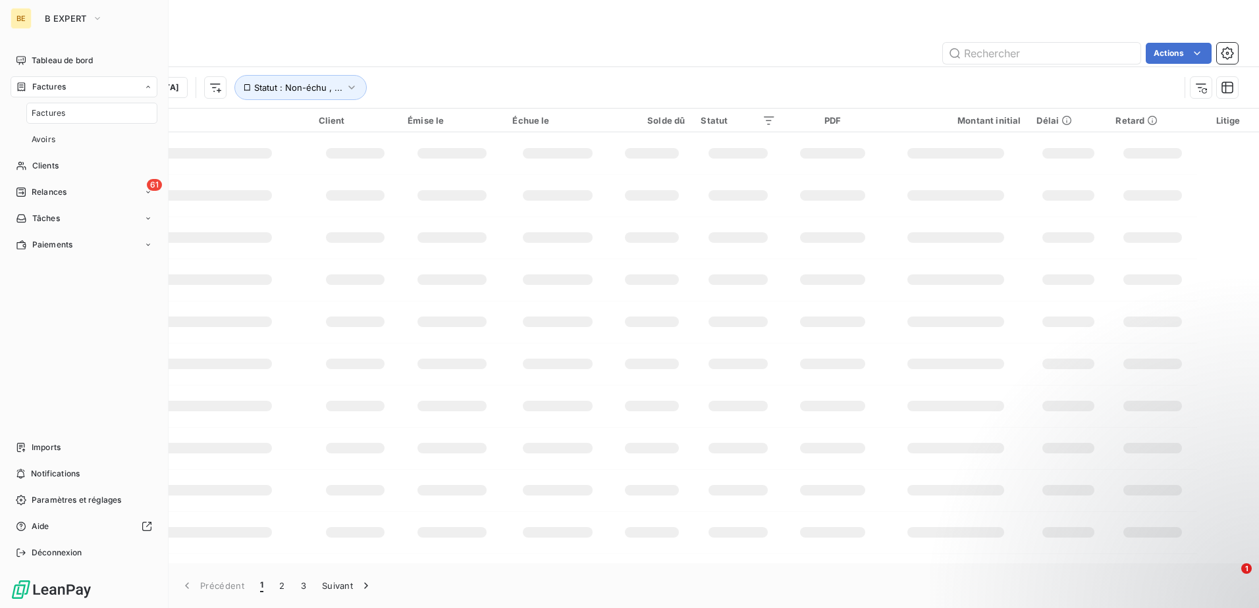
click at [143, 87] on div "Factures" at bounding box center [84, 86] width 147 height 21
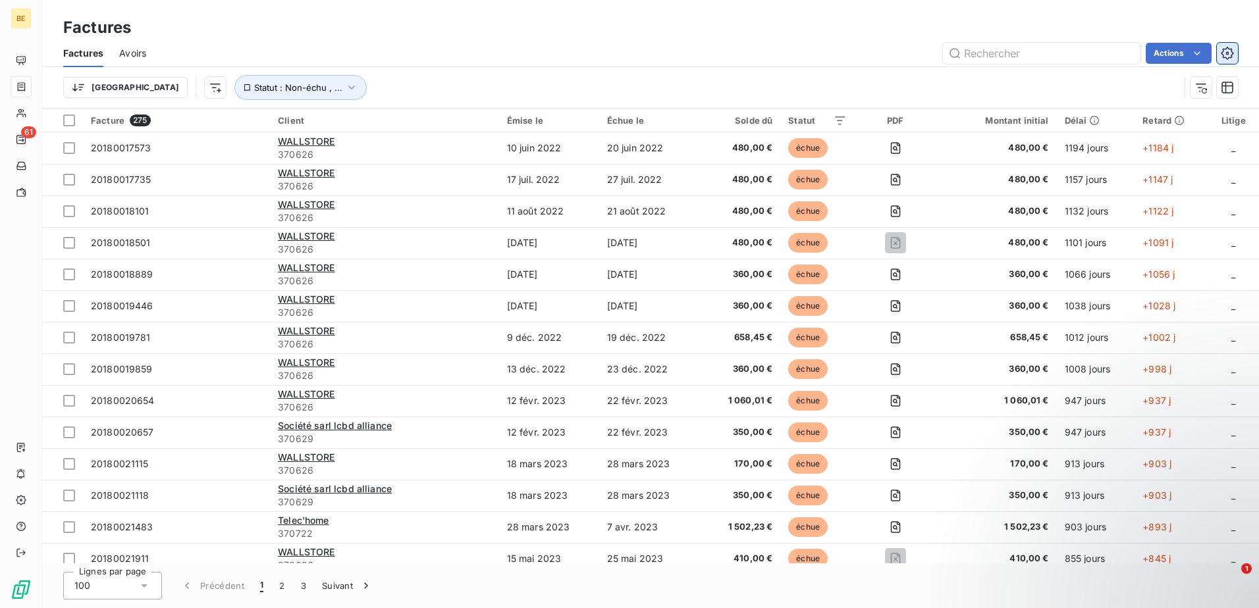
click at [621, 55] on icon "button" at bounding box center [1227, 53] width 13 height 13
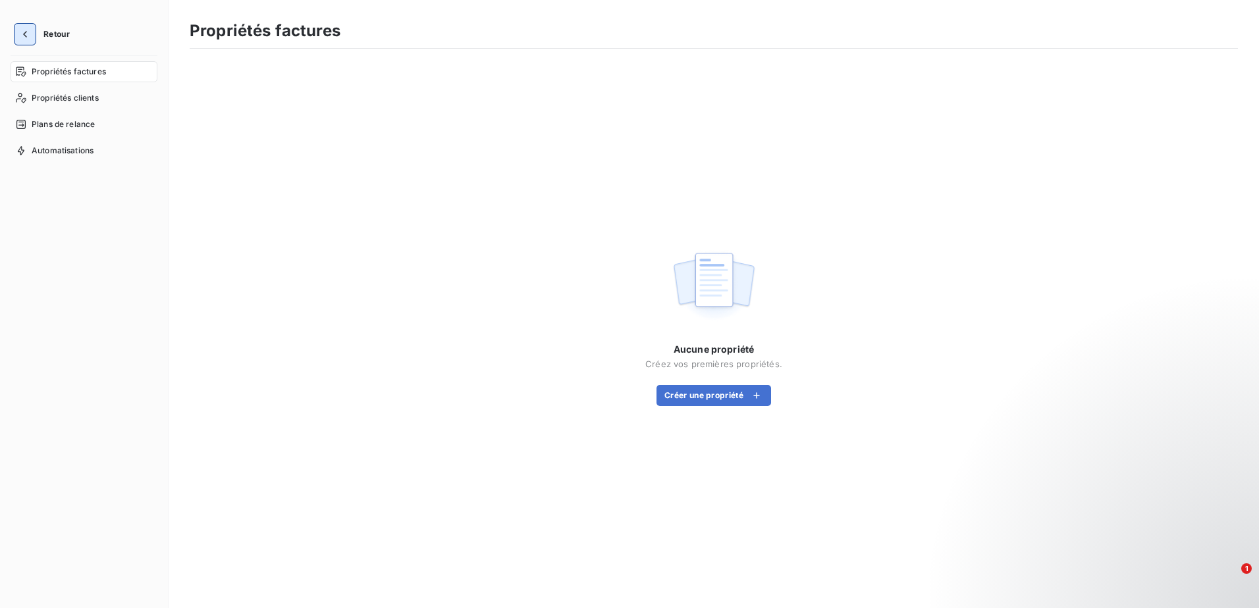
click at [34, 33] on button "button" at bounding box center [24, 34] width 21 height 21
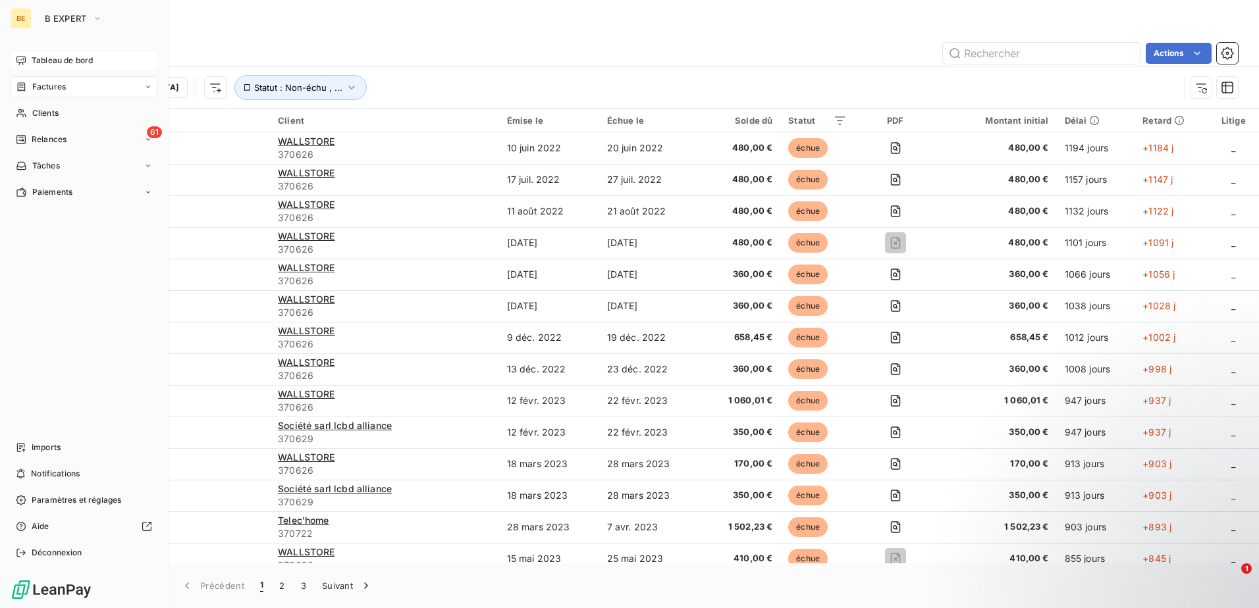
click at [91, 61] on span "Tableau de bord" at bounding box center [62, 61] width 61 height 12
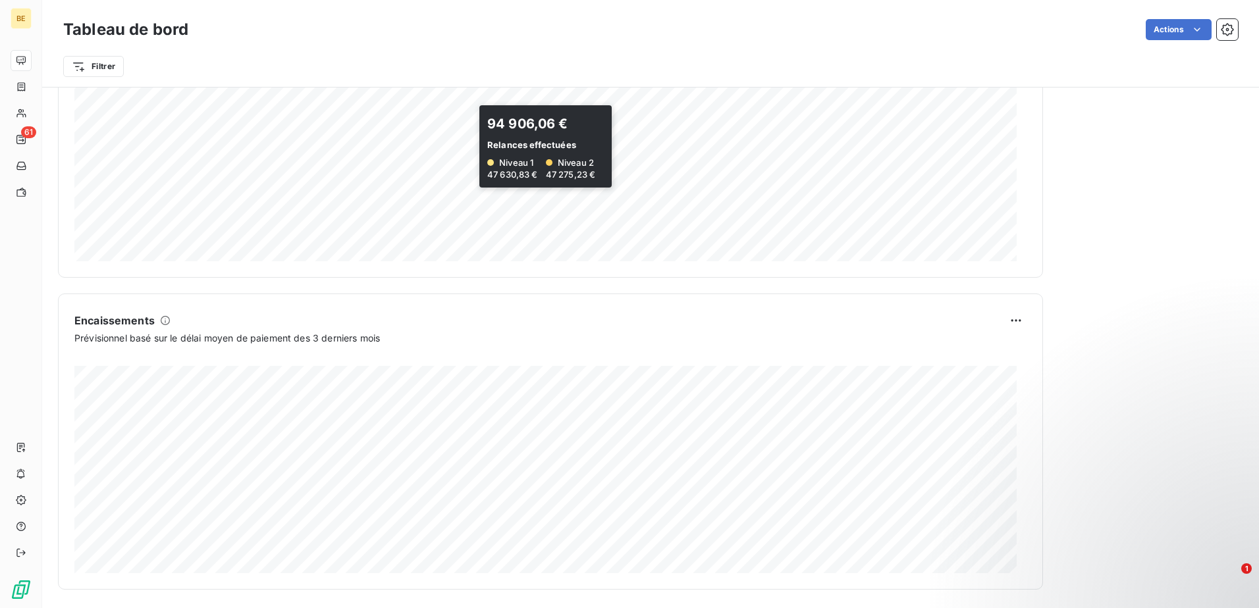
scroll to position [675, 0]
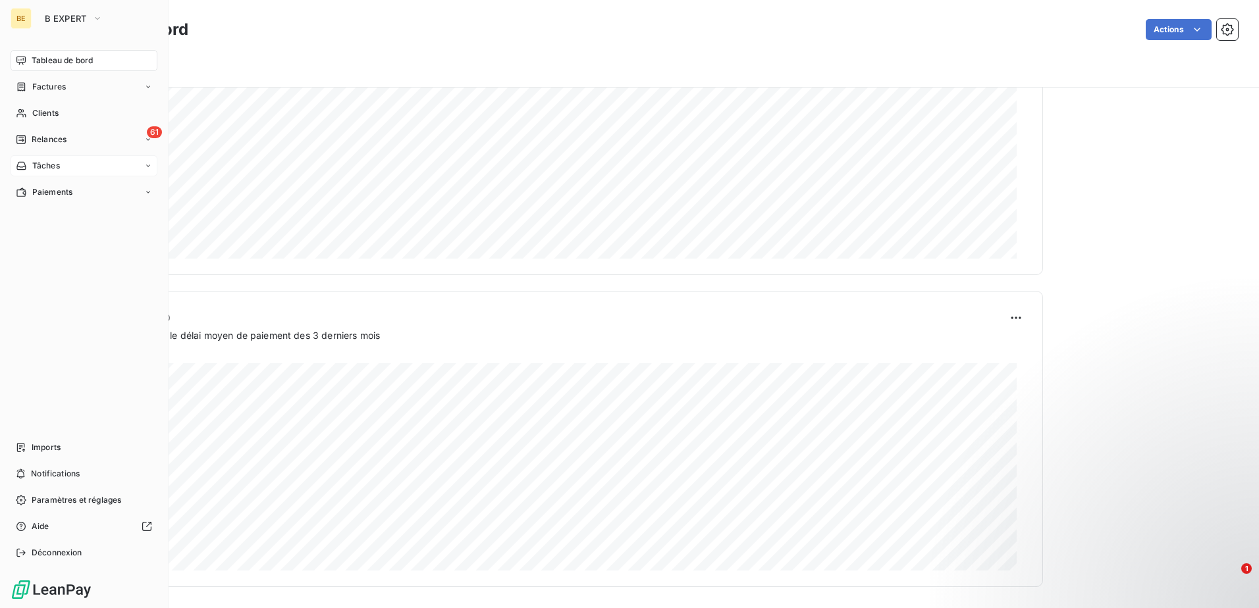
click at [147, 162] on icon at bounding box center [148, 166] width 8 height 8
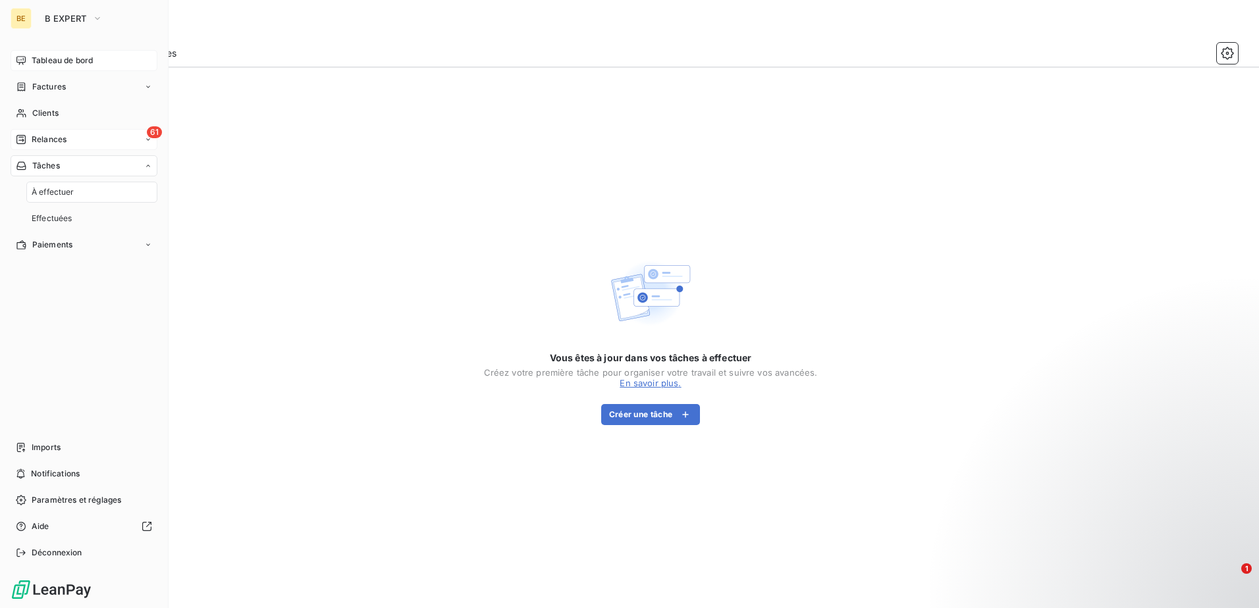
click at [148, 140] on icon at bounding box center [148, 140] width 8 height 8
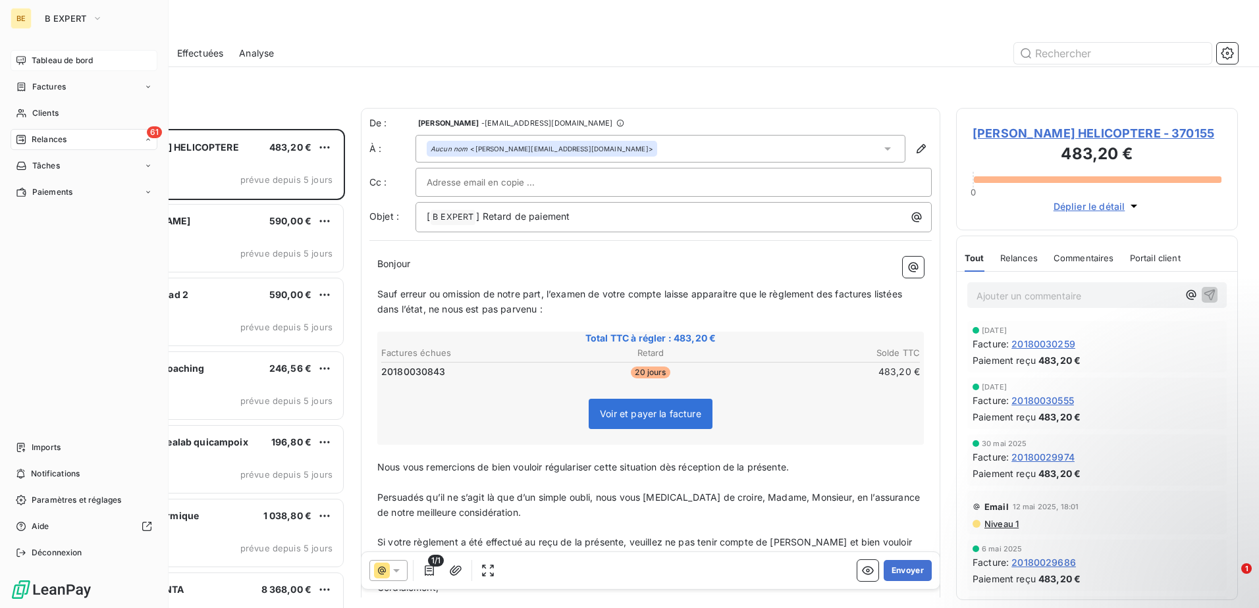
scroll to position [470, 272]
click at [146, 109] on div "Clients" at bounding box center [84, 113] width 147 height 21
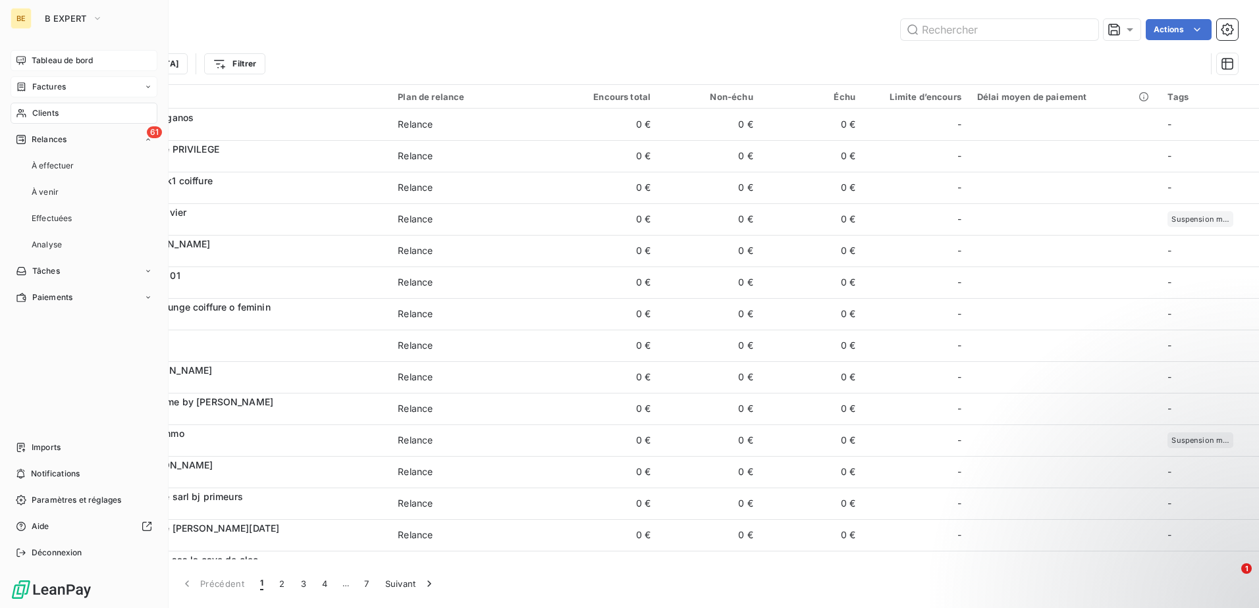
click at [149, 87] on icon at bounding box center [148, 87] width 4 height 2
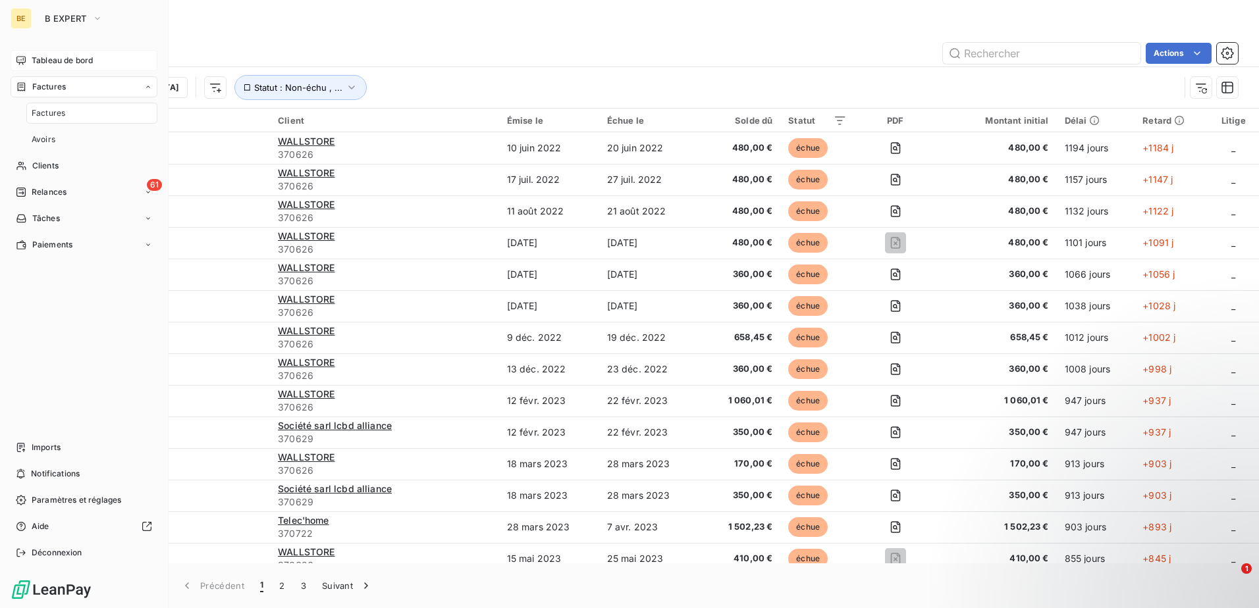
click at [137, 57] on div "Tableau de bord" at bounding box center [84, 60] width 147 height 21
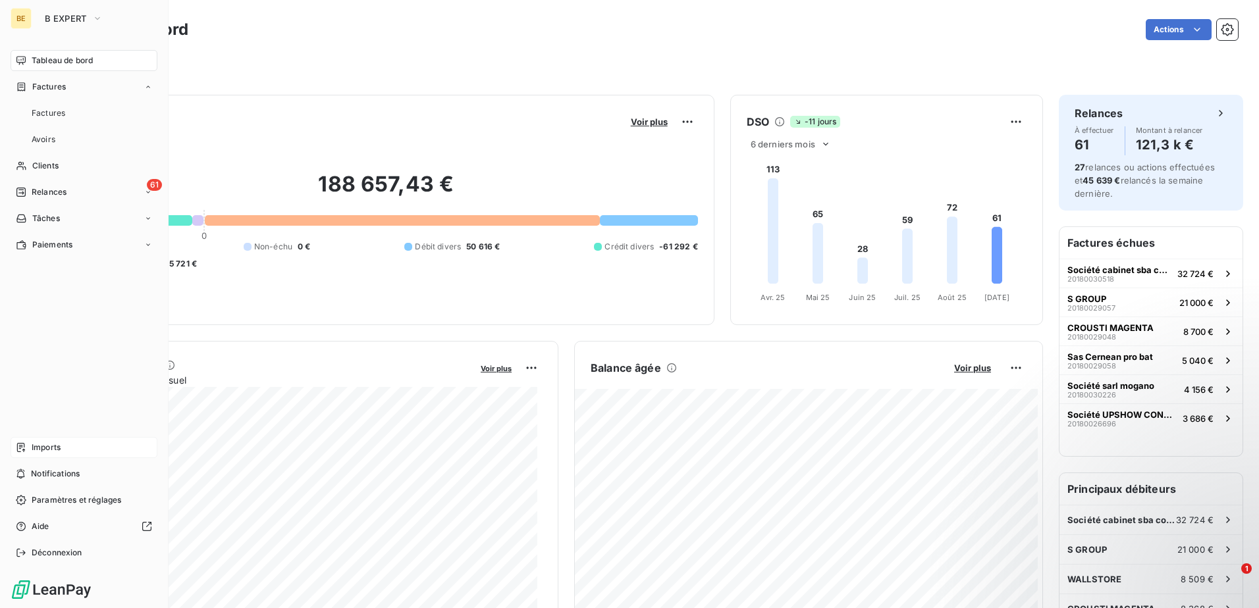
click at [63, 263] on div "Imports" at bounding box center [84, 447] width 147 height 21
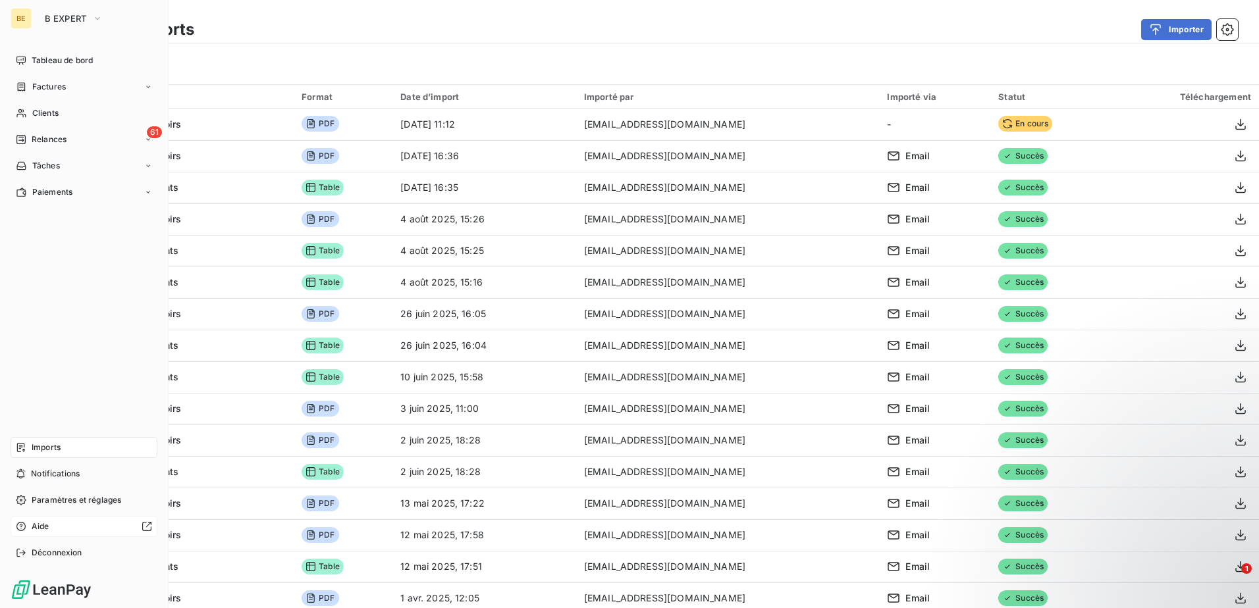
click at [146, 263] on icon at bounding box center [147, 527] width 11 height 11
click at [148, 196] on div "Paiements" at bounding box center [84, 192] width 147 height 21
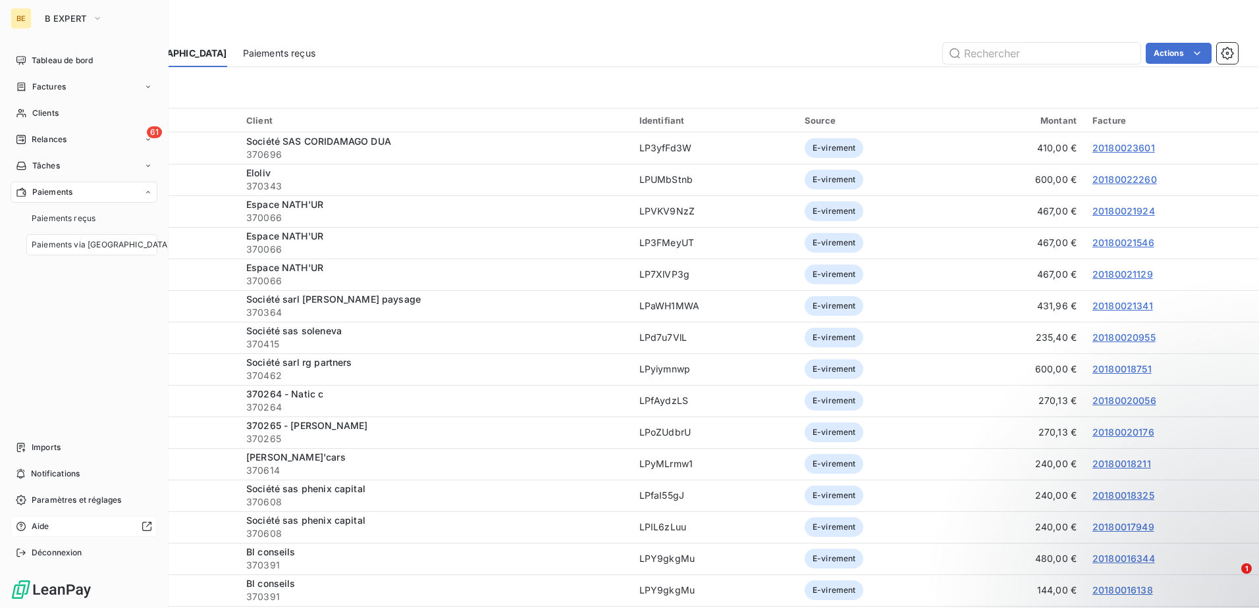
click at [121, 243] on span "Paiements via [GEOGRAPHIC_DATA]" at bounding box center [101, 245] width 139 height 12
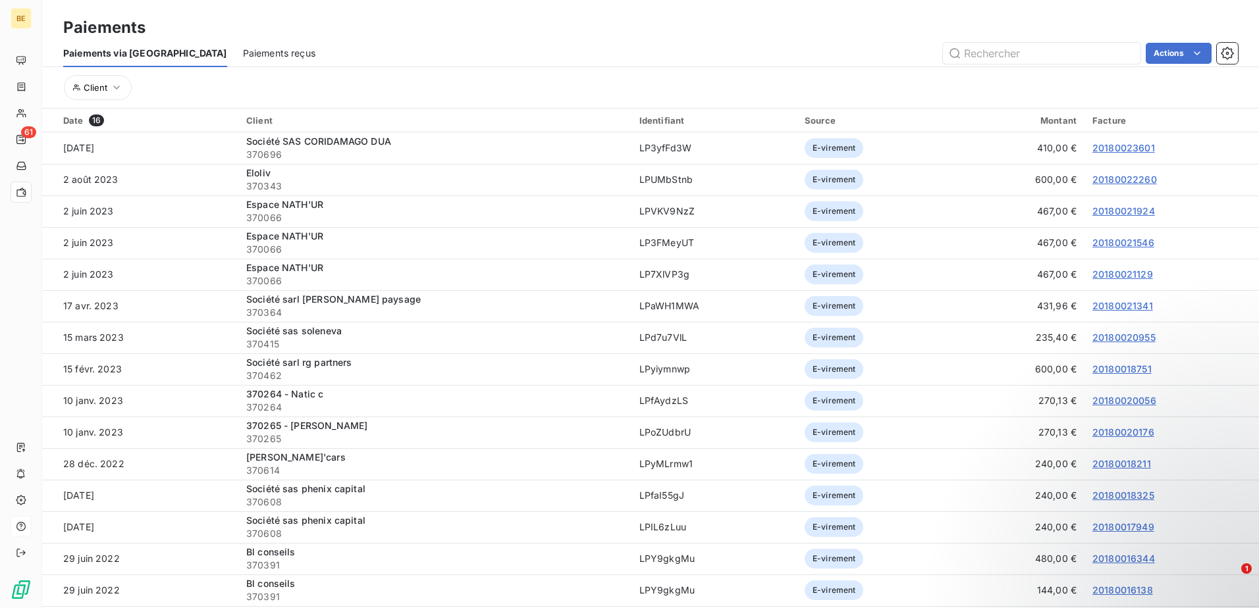
click at [243, 55] on span "Paiements reçus" at bounding box center [279, 53] width 72 height 13
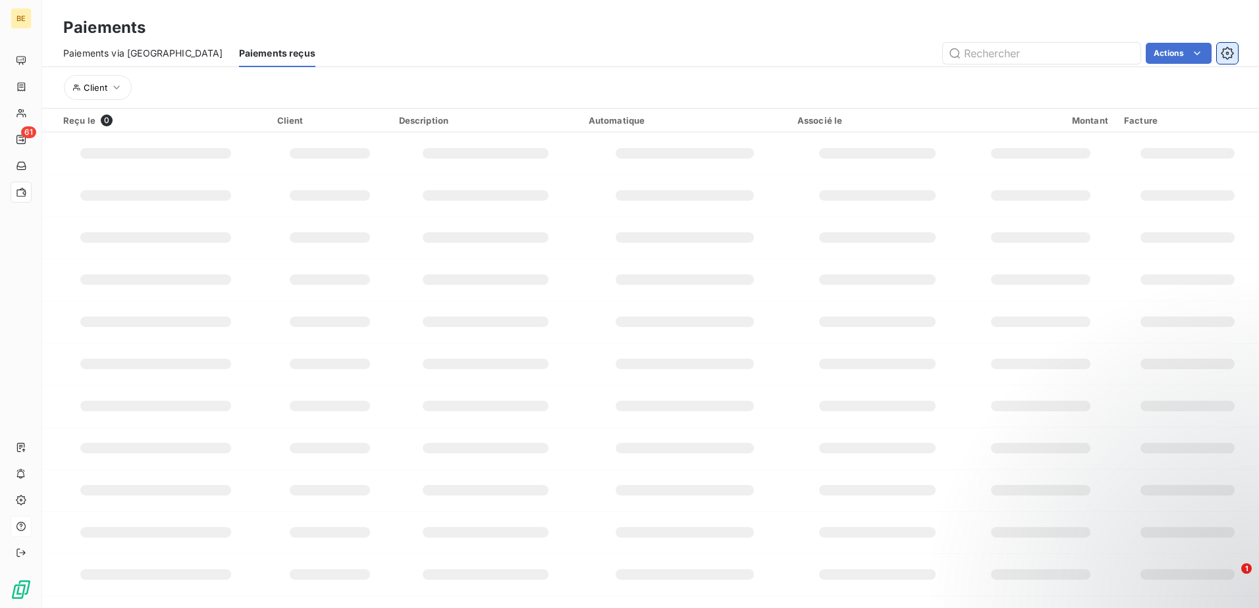
click at [621, 51] on icon "button" at bounding box center [1227, 53] width 13 height 13
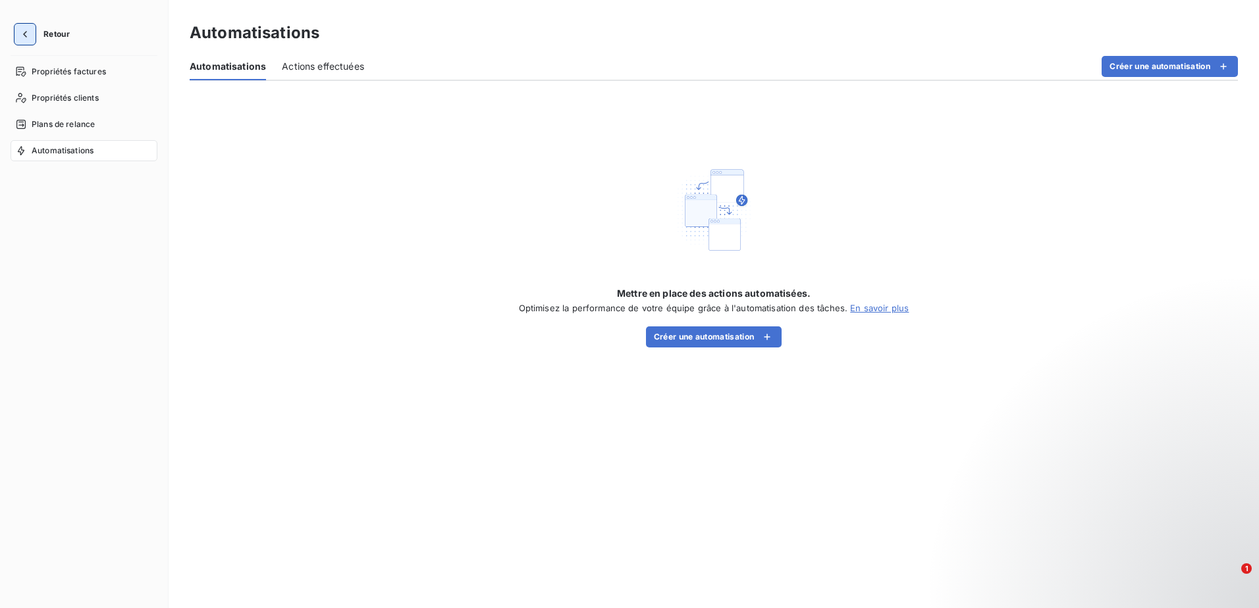
click at [24, 38] on icon "button" at bounding box center [24, 34] width 13 height 13
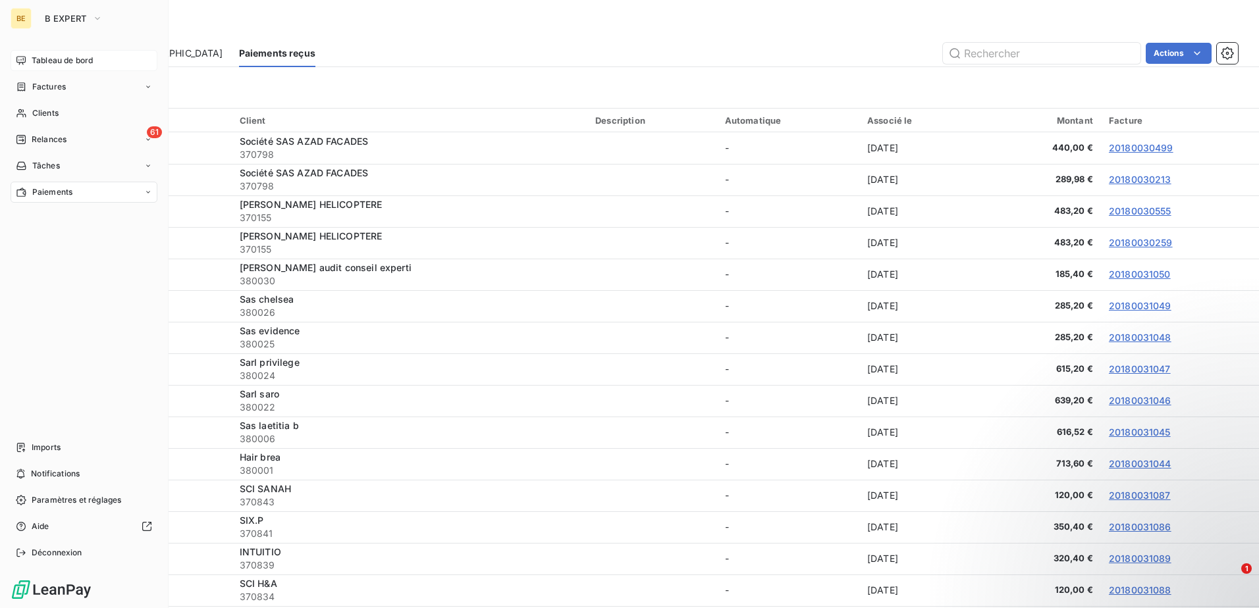
click at [74, 59] on span "Tableau de bord" at bounding box center [62, 61] width 61 height 12
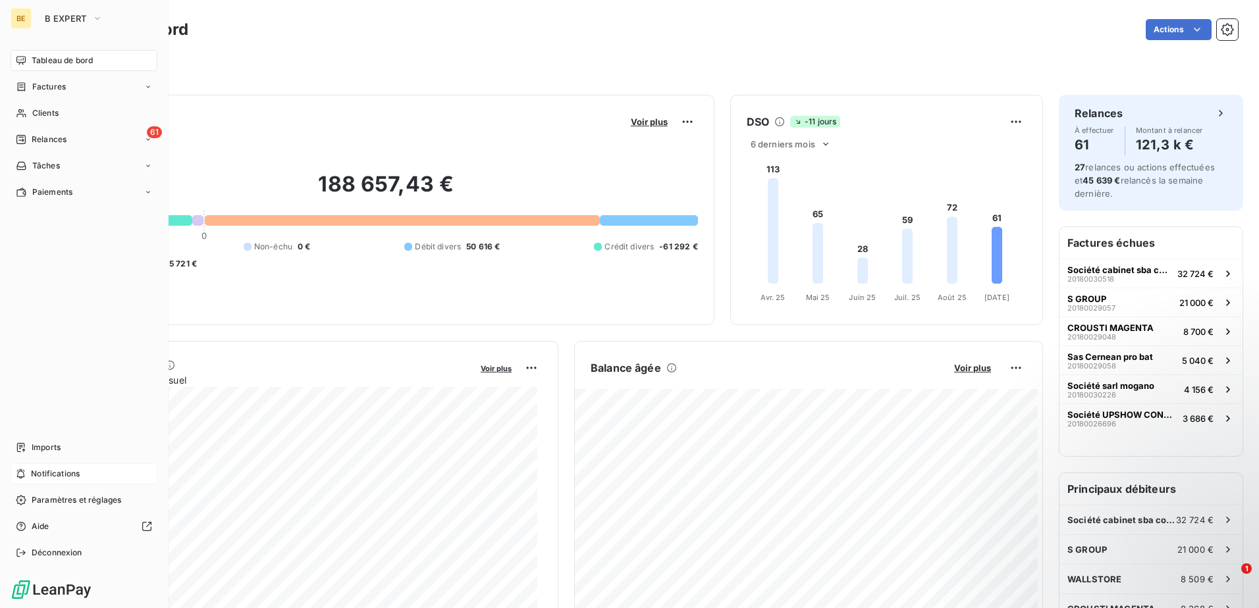
click at [66, 263] on span "Notifications" at bounding box center [55, 474] width 49 height 12
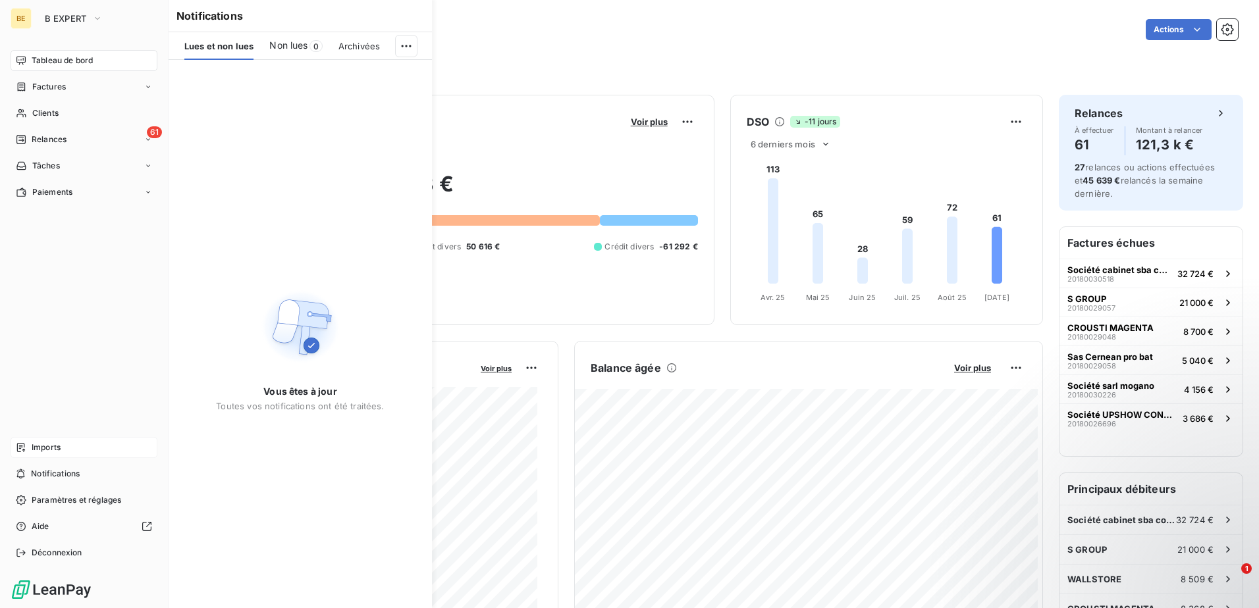
click at [42, 263] on span "Imports" at bounding box center [46, 448] width 29 height 12
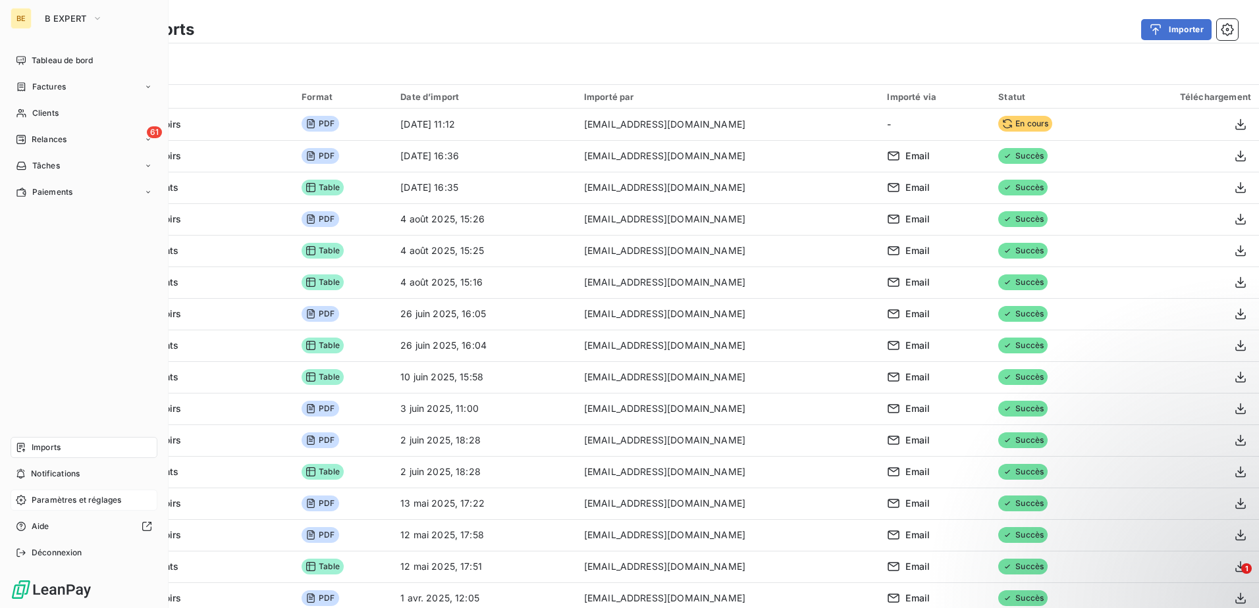
click at [60, 263] on span "Paramètres et réglages" at bounding box center [77, 501] width 90 height 12
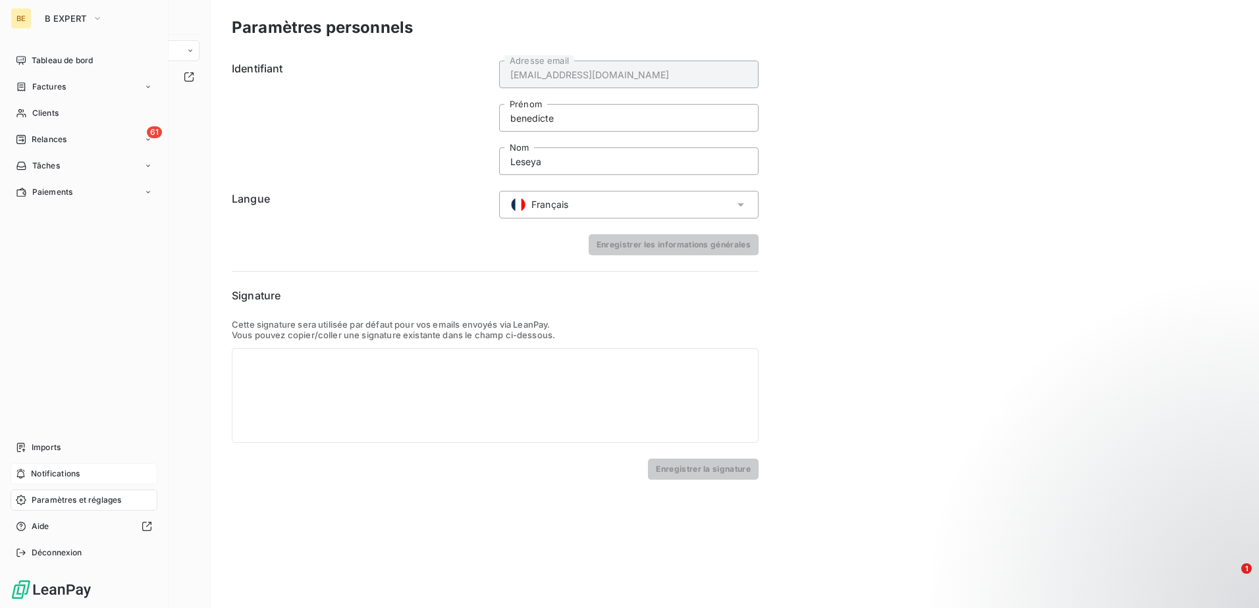
click at [68, 263] on span "Notifications" at bounding box center [55, 474] width 49 height 12
click at [71, 263] on div "Imports" at bounding box center [84, 447] width 147 height 21
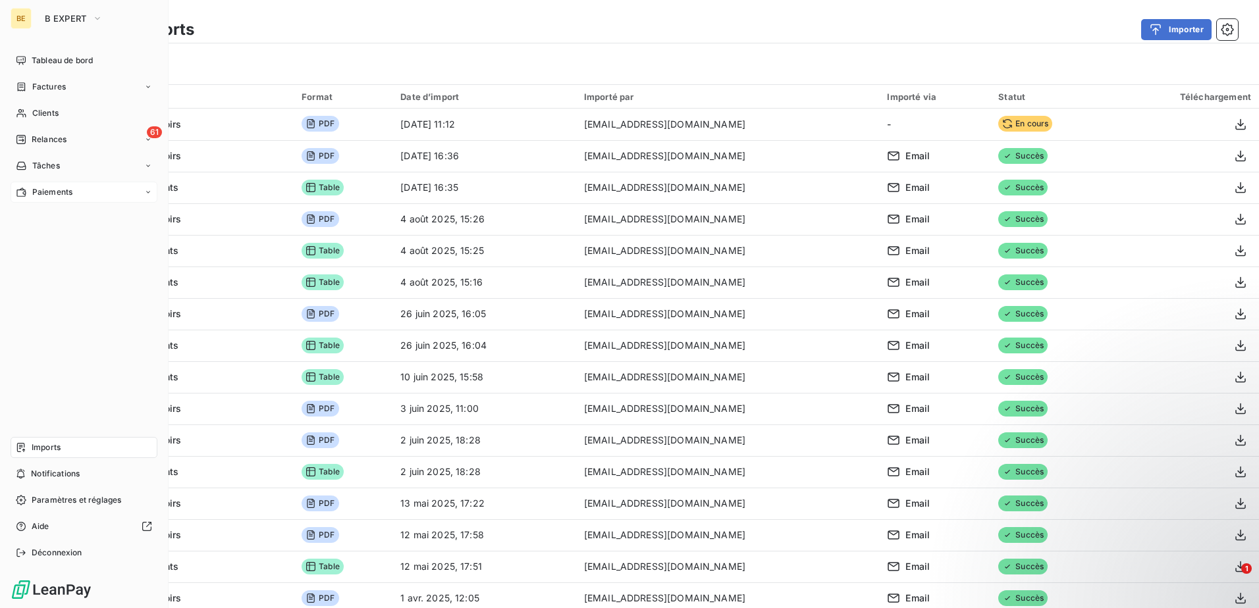
click at [147, 185] on div "Paiements" at bounding box center [84, 192] width 147 height 21
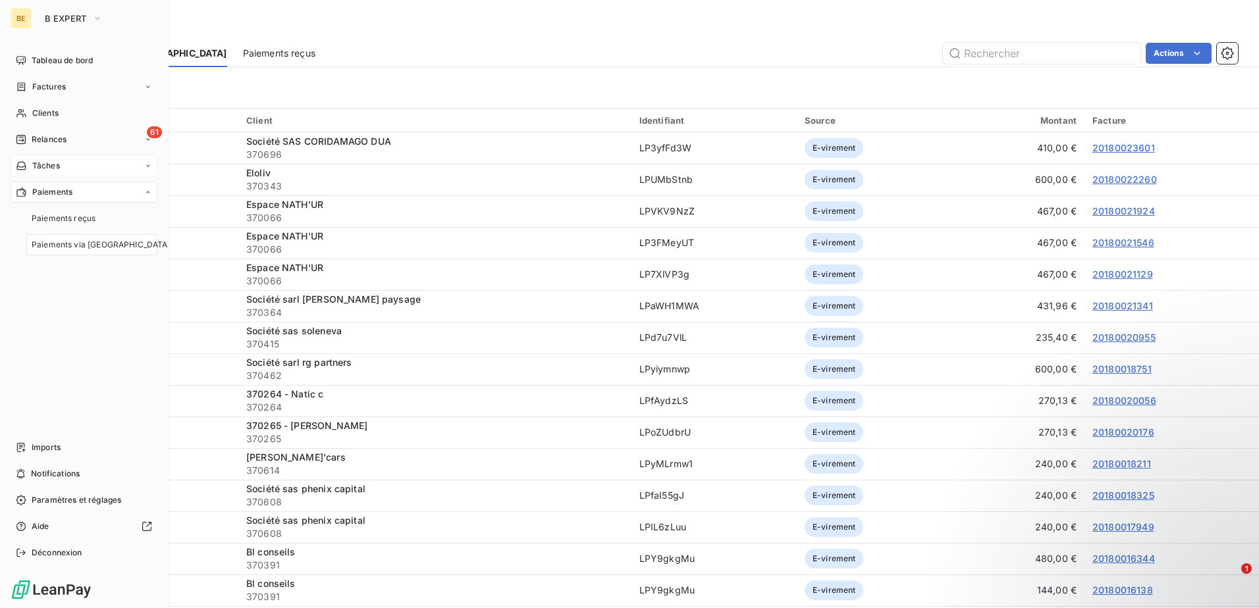
click at [146, 169] on icon at bounding box center [148, 166] width 8 height 8
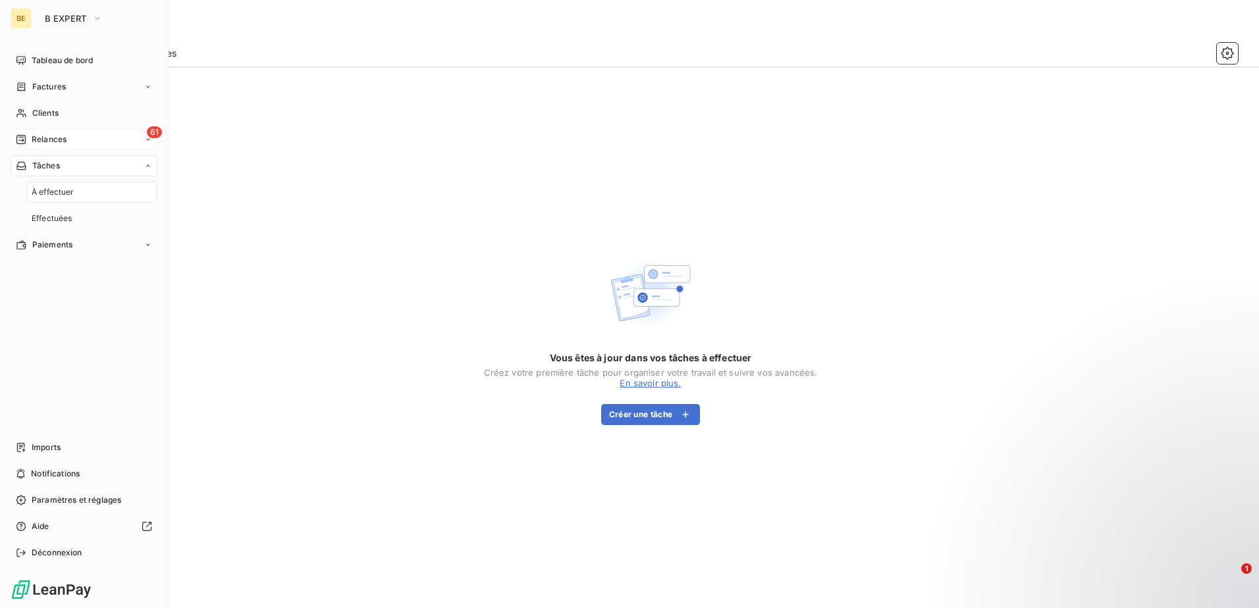
click at [144, 140] on icon at bounding box center [148, 140] width 8 height 8
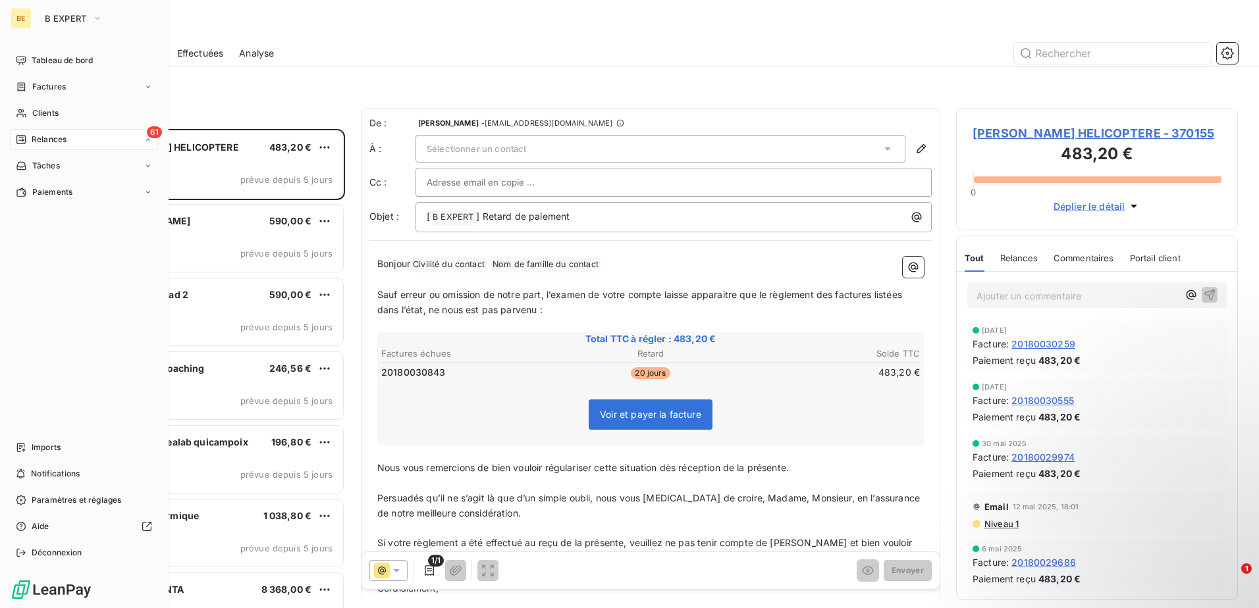
scroll to position [470, 272]
click at [134, 92] on div "Factures" at bounding box center [84, 86] width 147 height 21
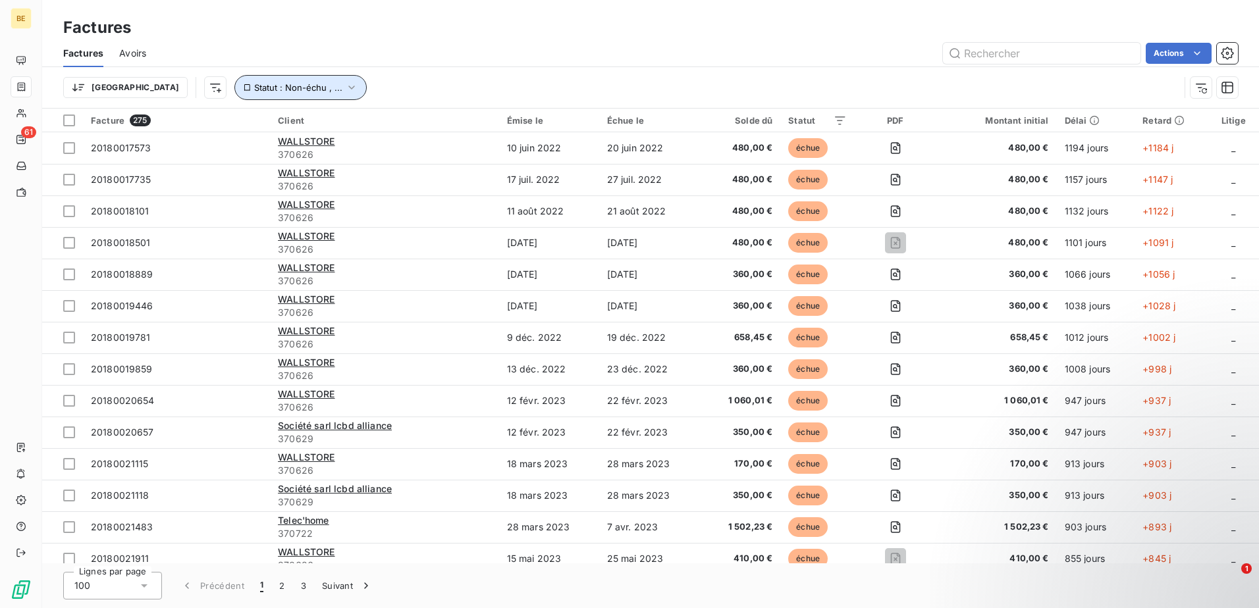
click at [282, 80] on button "Statut : Non-échu , ..." at bounding box center [300, 87] width 132 height 25
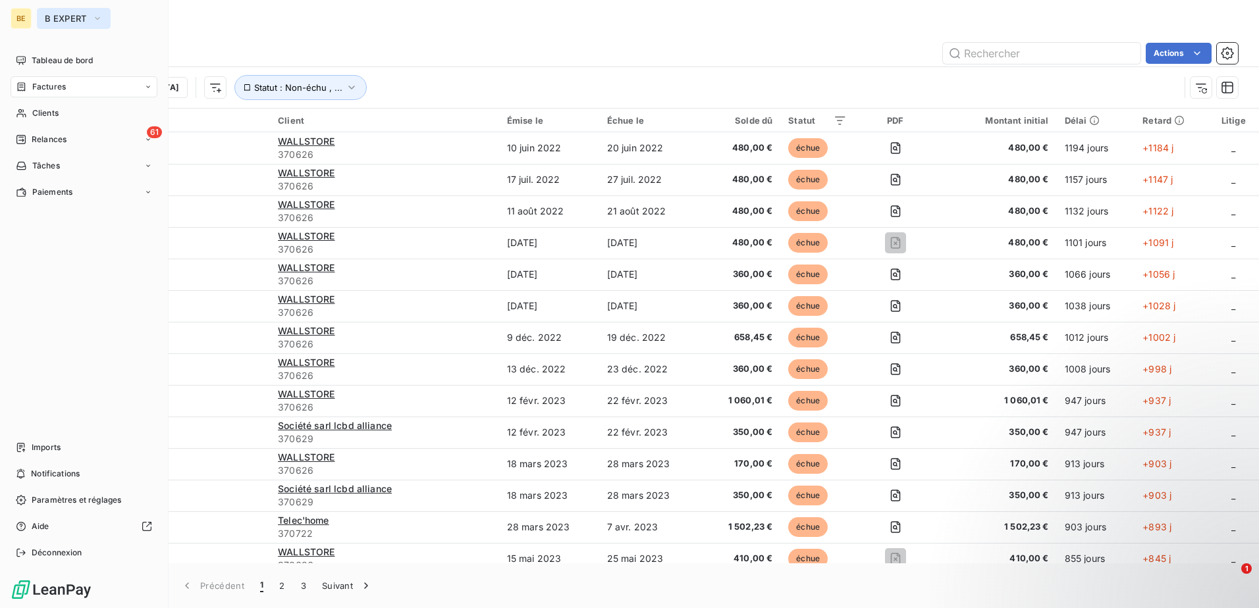
click at [65, 20] on span "B EXPERT" at bounding box center [66, 18] width 42 height 11
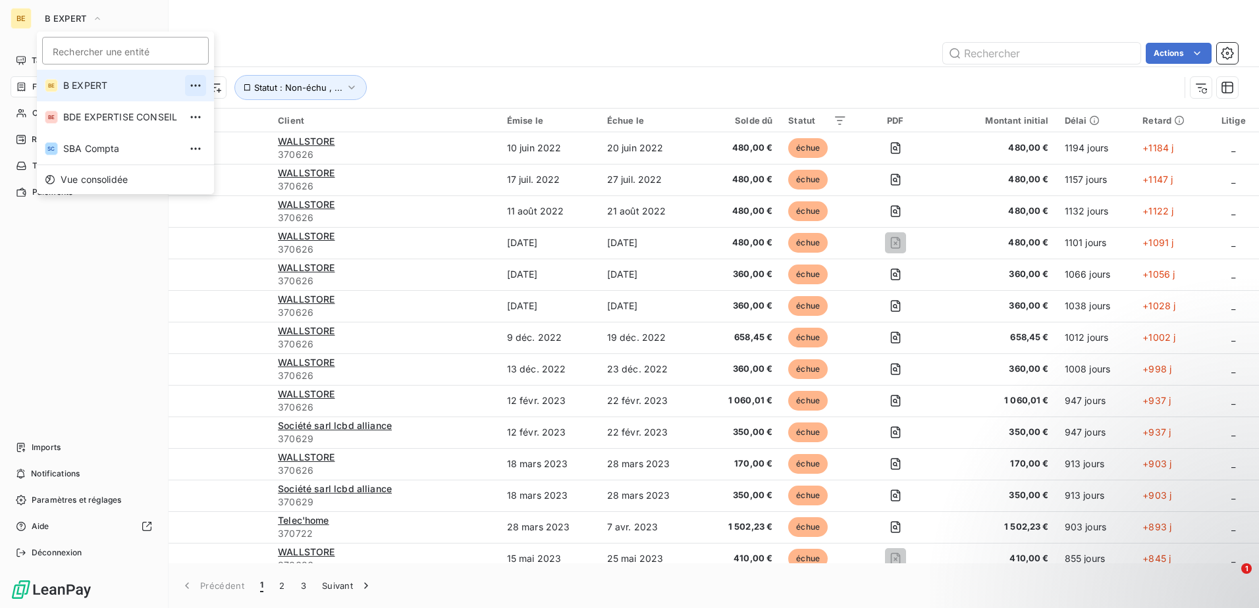
click at [197, 83] on icon "button" at bounding box center [195, 85] width 13 height 13
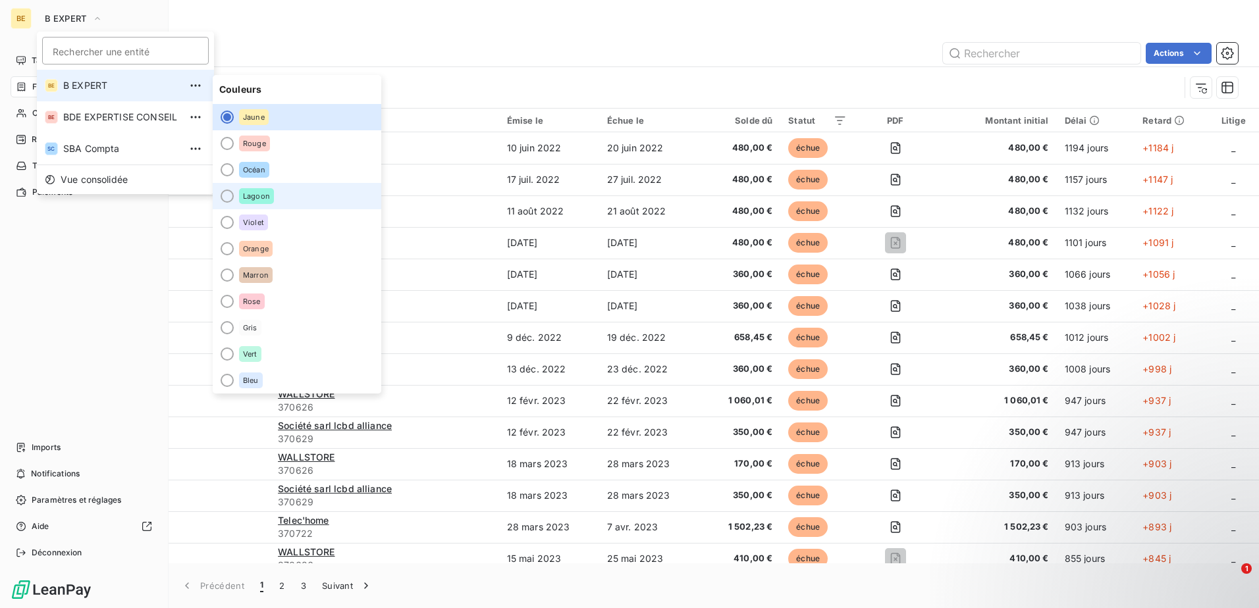
click at [246, 201] on div "Lagoon" at bounding box center [256, 196] width 35 height 16
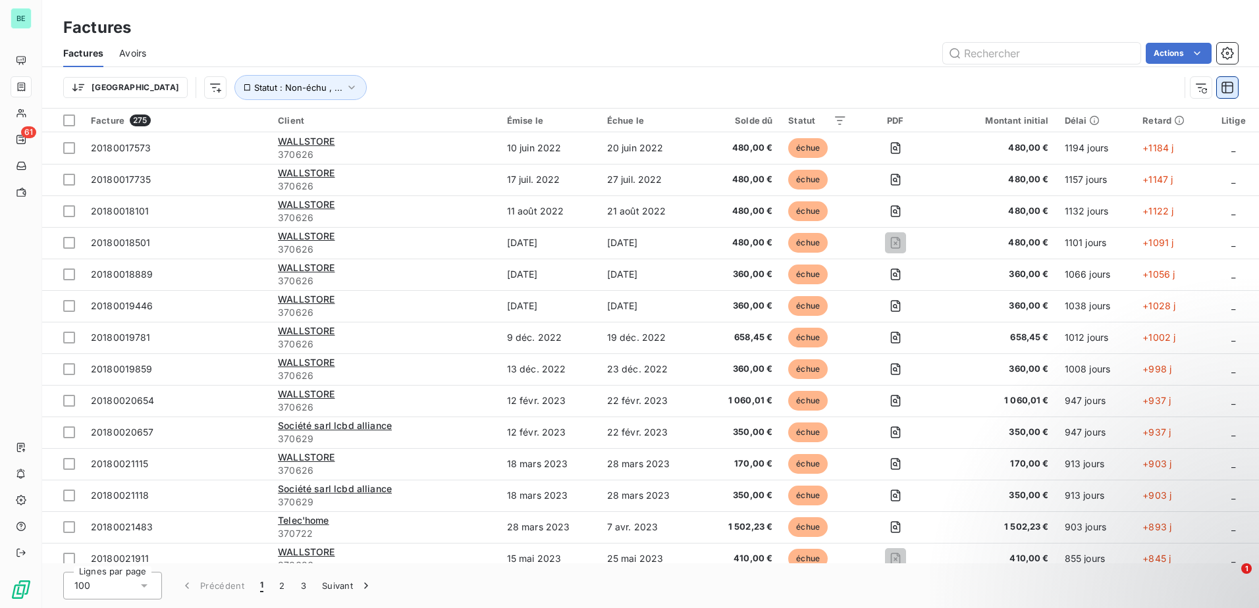
click at [621, 92] on icon "button" at bounding box center [1228, 88] width 12 height 12
click at [621, 58] on icon "button" at bounding box center [1227, 53] width 13 height 13
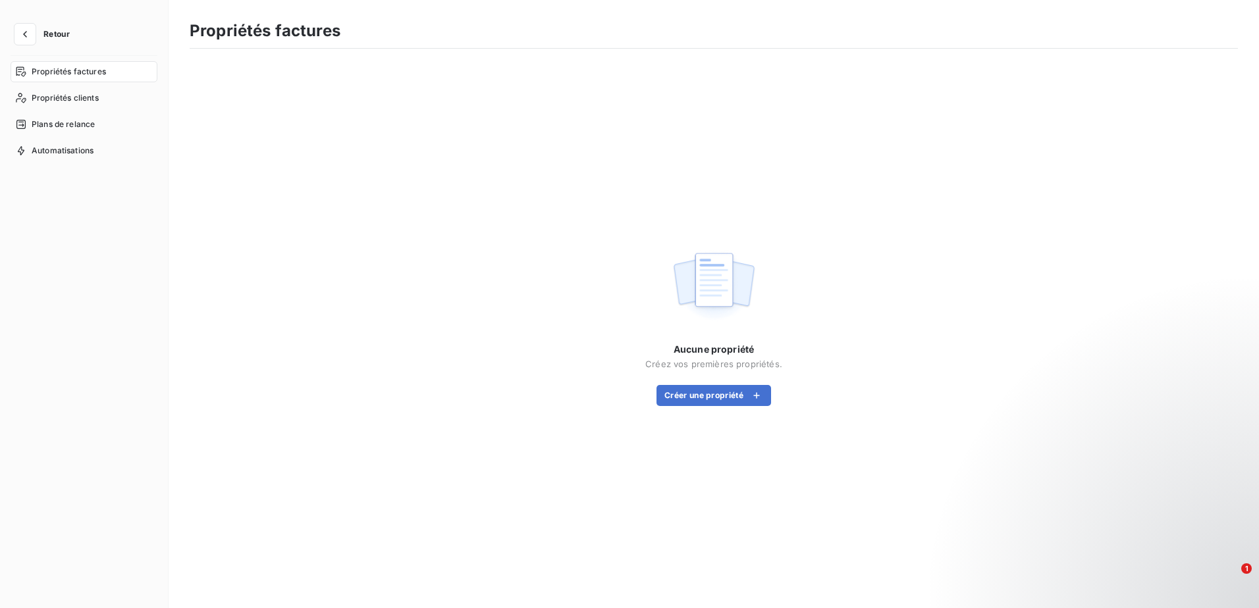
click at [40, 30] on button "Retour" at bounding box center [46, 34] width 70 height 21
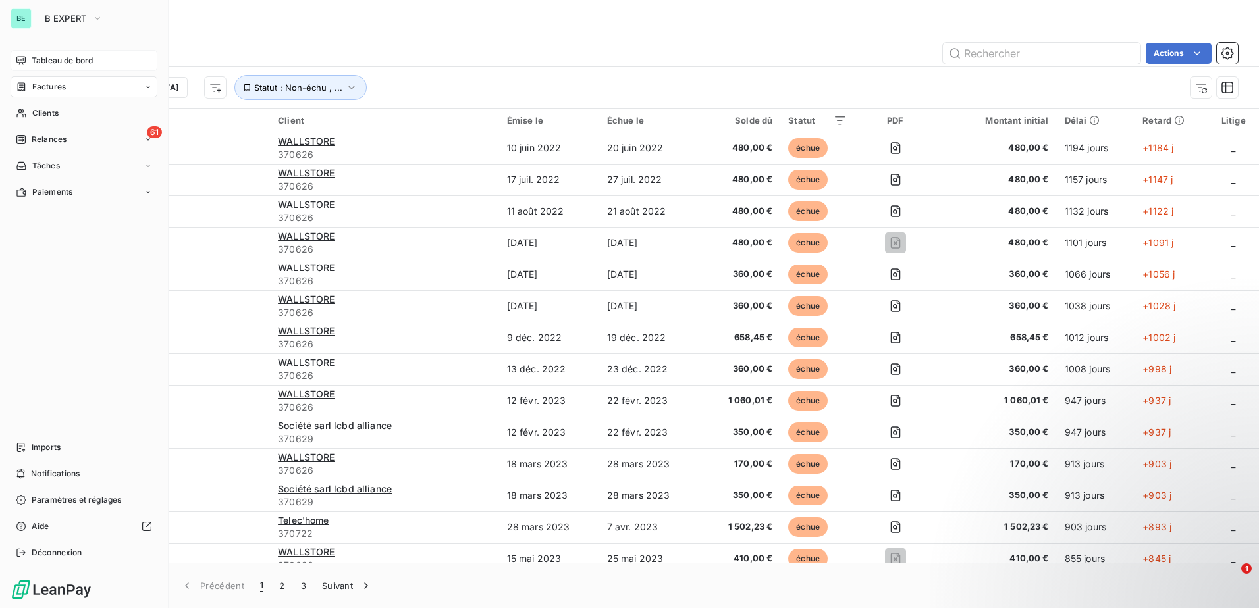
click at [72, 65] on span "Tableau de bord" at bounding box center [62, 61] width 61 height 12
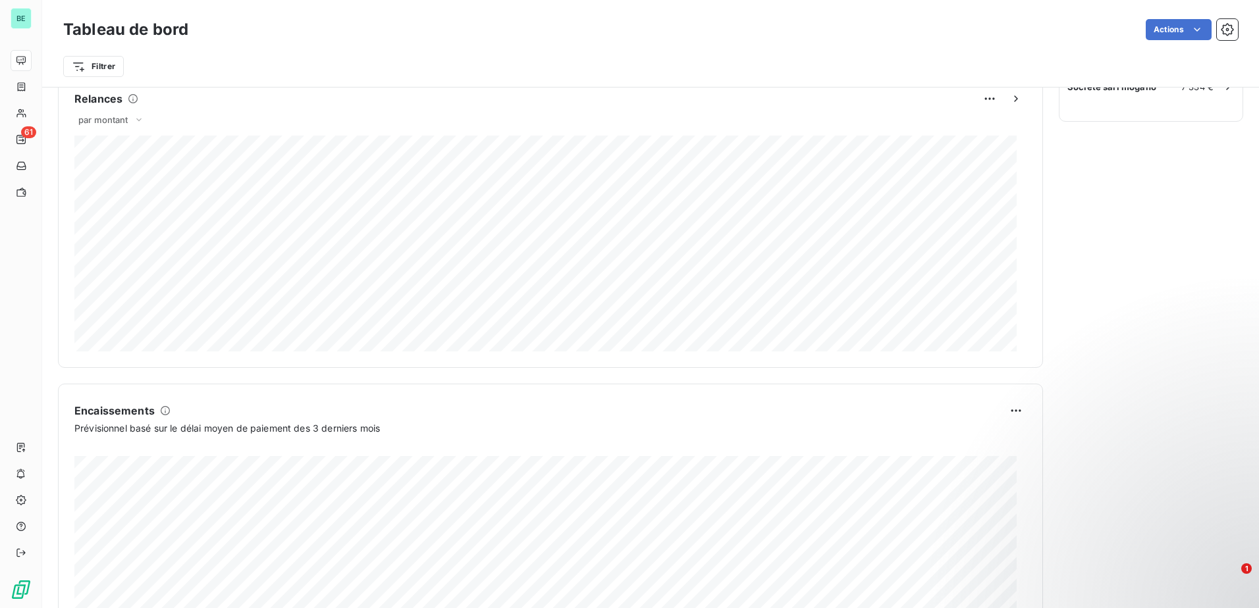
scroll to position [659, 0]
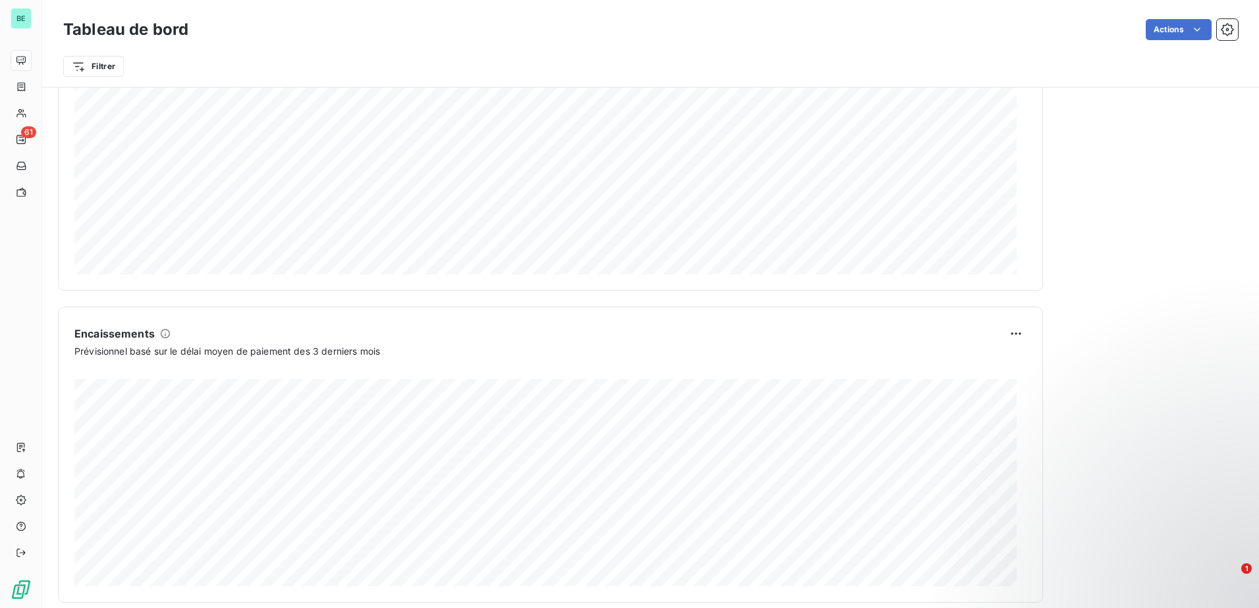
click at [621, 26] on html "BE 61 Tableau de bord Actions Filtrer Encours client Voir plus 188 657,43 € 0 É…" at bounding box center [629, 304] width 1259 height 608
click at [621, 18] on html "BE 61 Tableau de bord Actions Exporter le tableau de bord Filtrer Encours clien…" at bounding box center [629, 304] width 1259 height 608
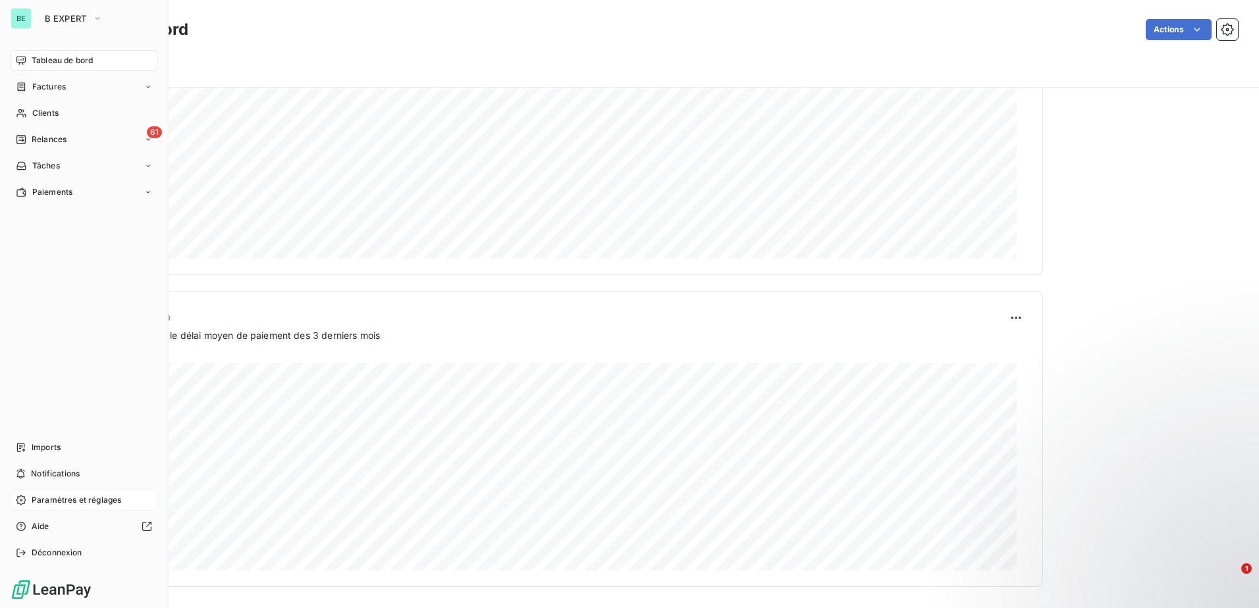
click at [90, 263] on span "Paramètres et réglages" at bounding box center [77, 501] width 90 height 12
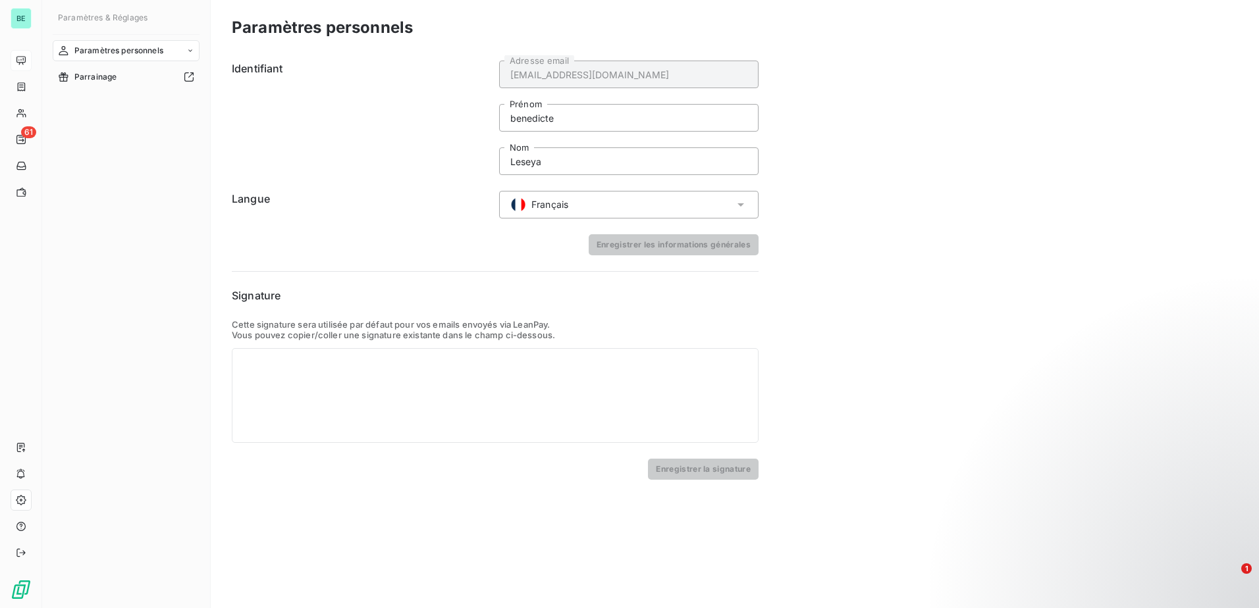
click at [191, 41] on div "Paramètres personnels" at bounding box center [126, 50] width 147 height 21
click at [165, 79] on span "Informations personnelles" at bounding box center [123, 77] width 99 height 12
click at [136, 103] on span "Centre de notifications" at bounding box center [117, 103] width 86 height 12
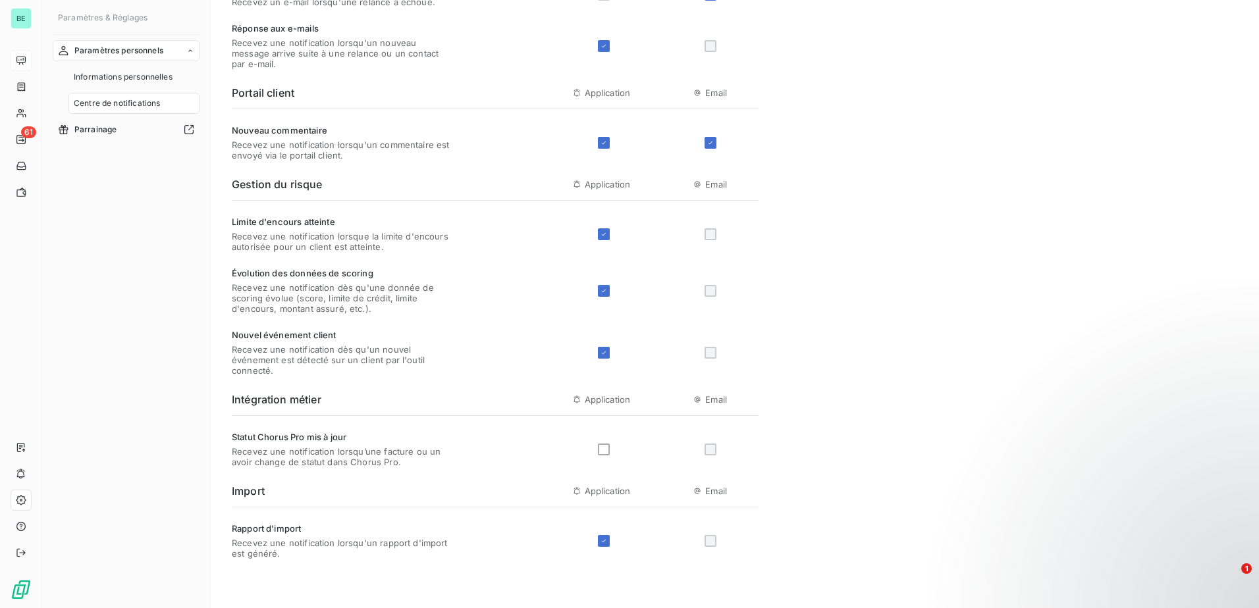
scroll to position [383, 0]
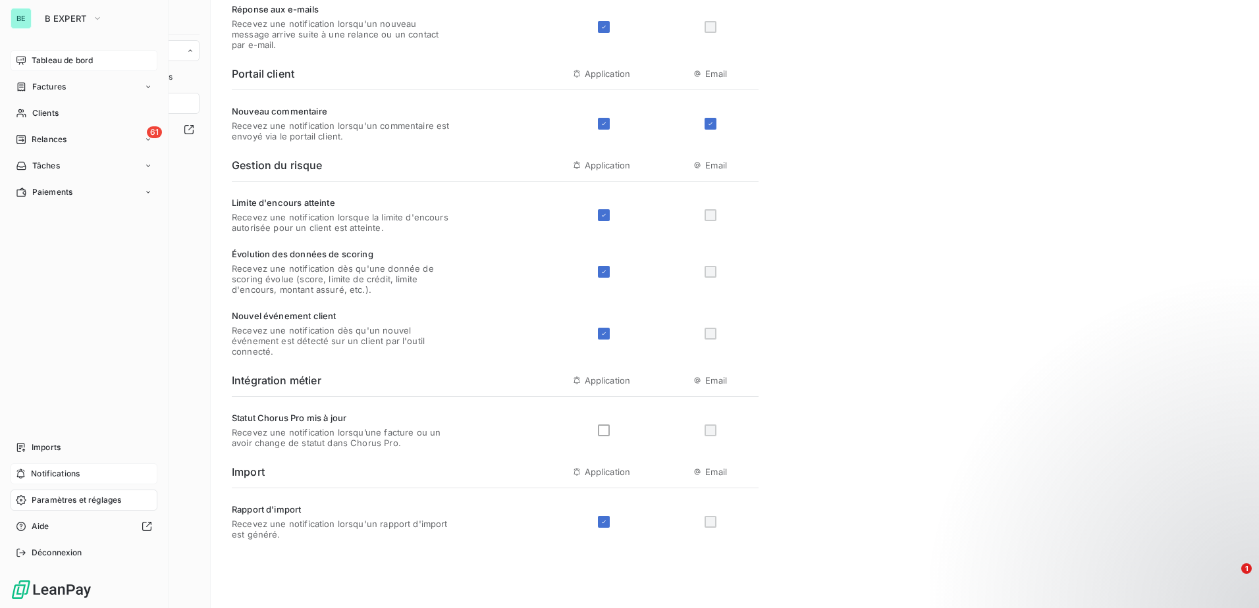
click at [62, 263] on span "Notifications" at bounding box center [55, 474] width 49 height 12
click at [59, 263] on span "Imports" at bounding box center [46, 448] width 29 height 12
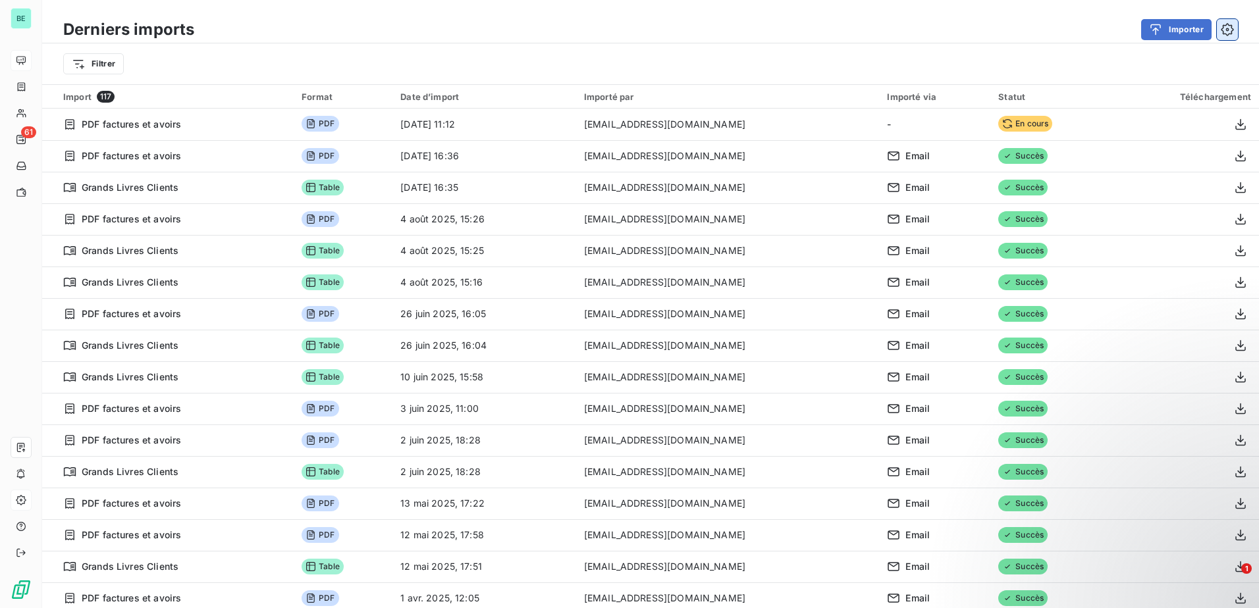
click at [621, 26] on icon "button" at bounding box center [1227, 29] width 13 height 13
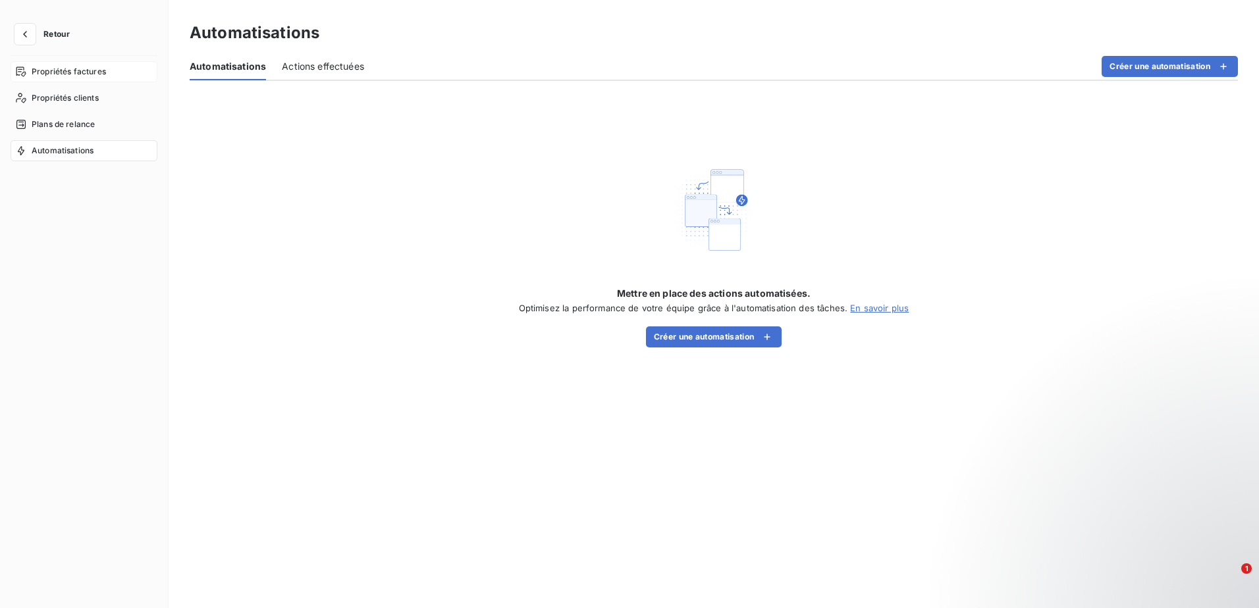
click at [58, 65] on div "Propriétés factures" at bounding box center [84, 71] width 147 height 21
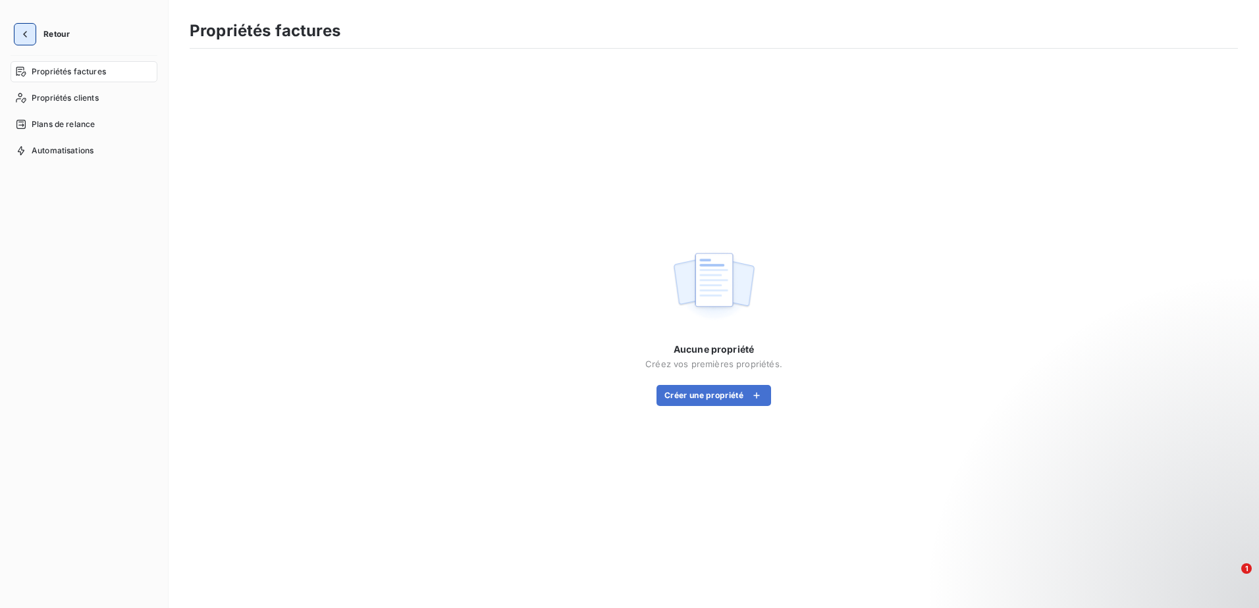
click at [22, 32] on icon "button" at bounding box center [24, 34] width 13 height 13
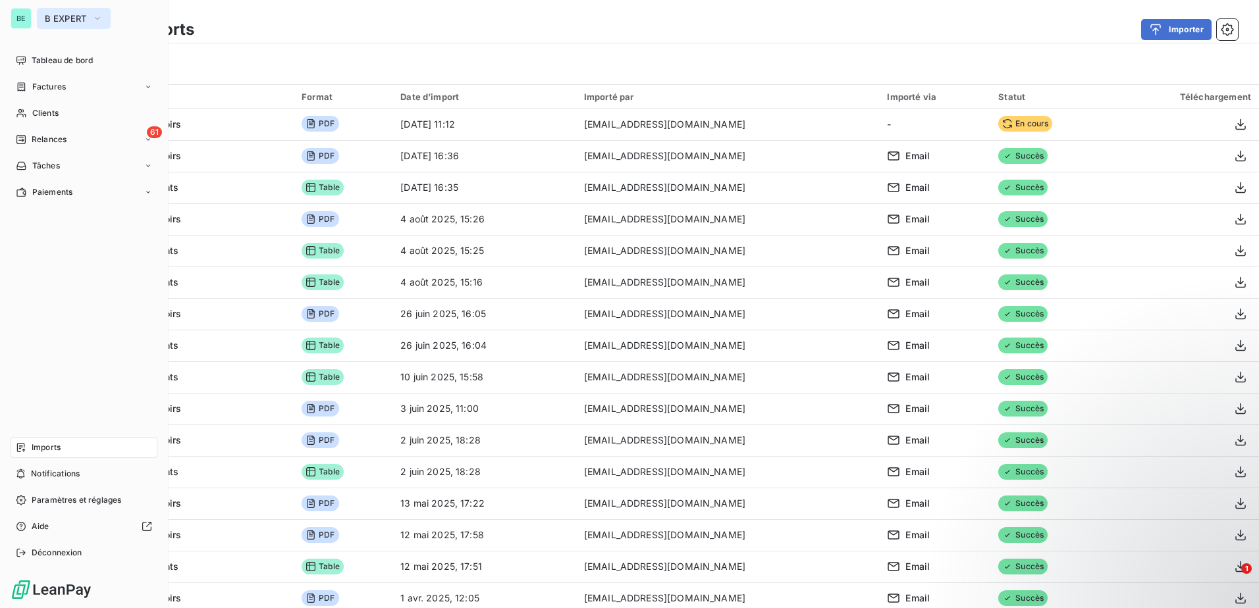
click at [67, 13] on button "B EXPERT" at bounding box center [74, 18] width 74 height 21
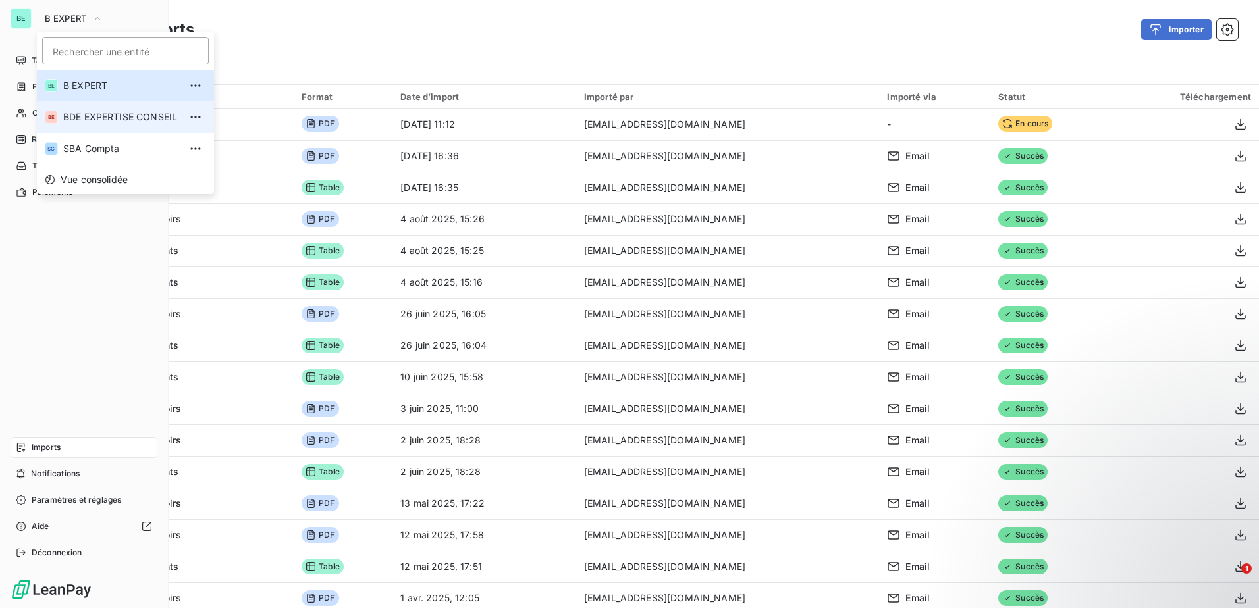
click at [122, 120] on span "BDE EXPERTISE CONSEIL" at bounding box center [121, 117] width 117 height 13
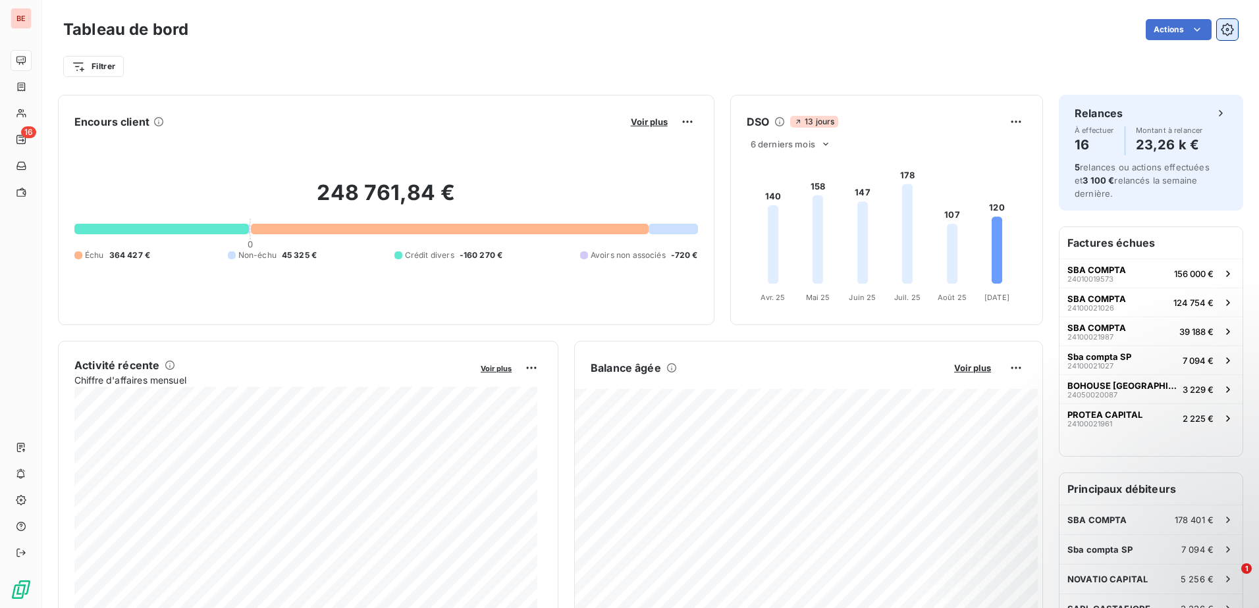
click at [621, 38] on button "button" at bounding box center [1227, 29] width 21 height 21
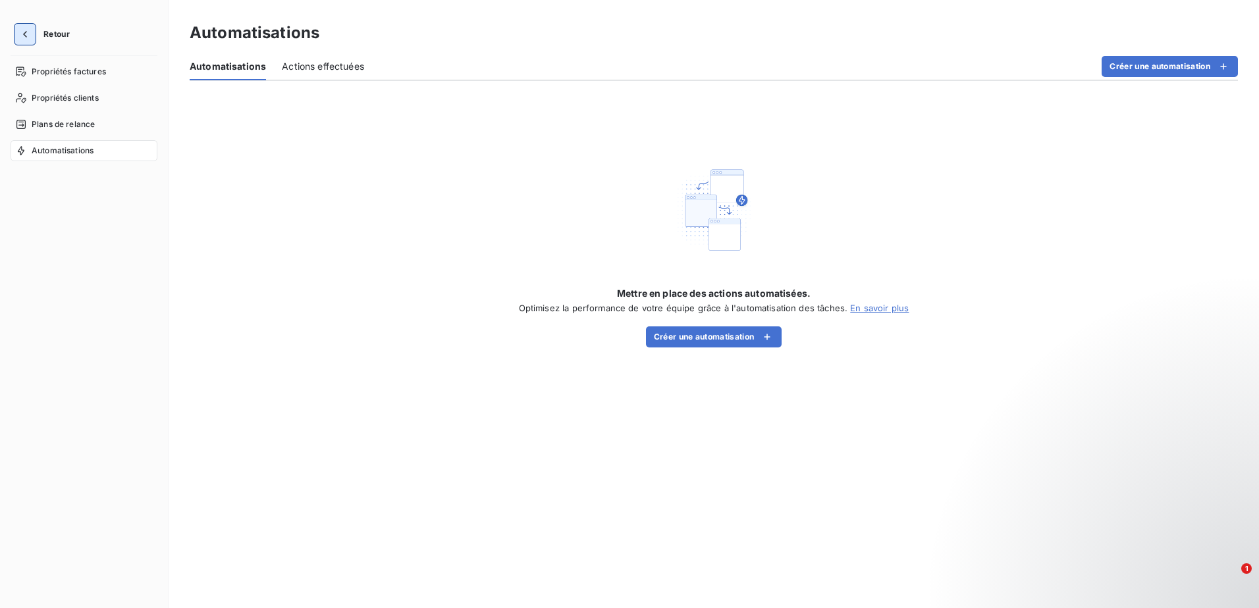
click at [27, 28] on icon "button" at bounding box center [24, 34] width 13 height 13
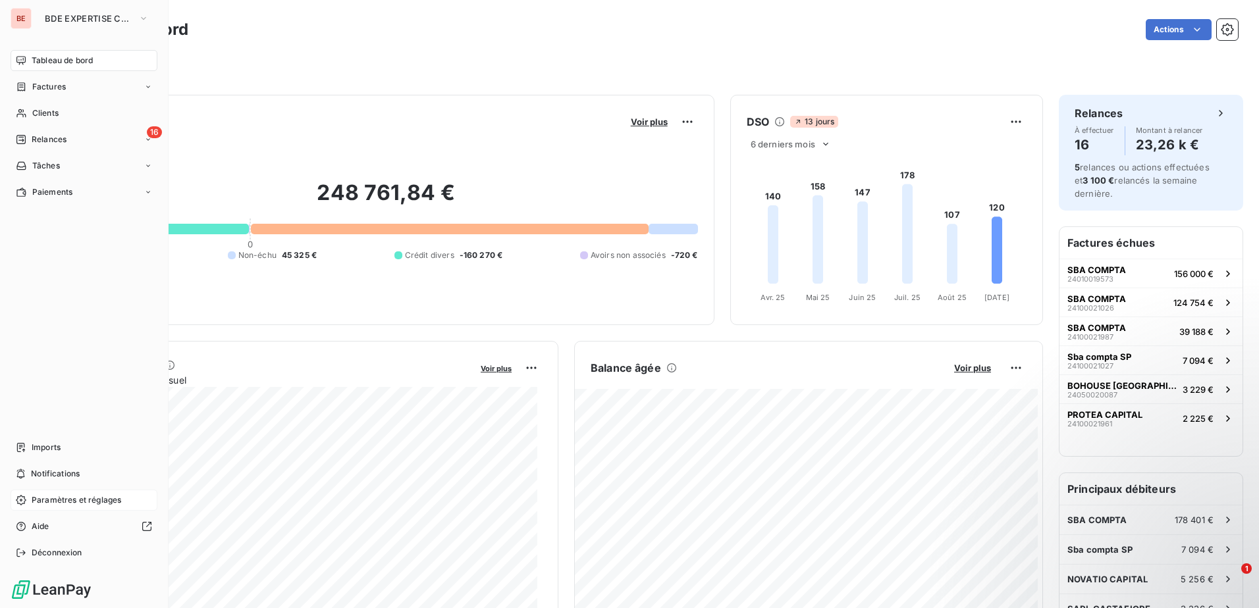
click at [93, 263] on span "Paramètres et réglages" at bounding box center [77, 501] width 90 height 12
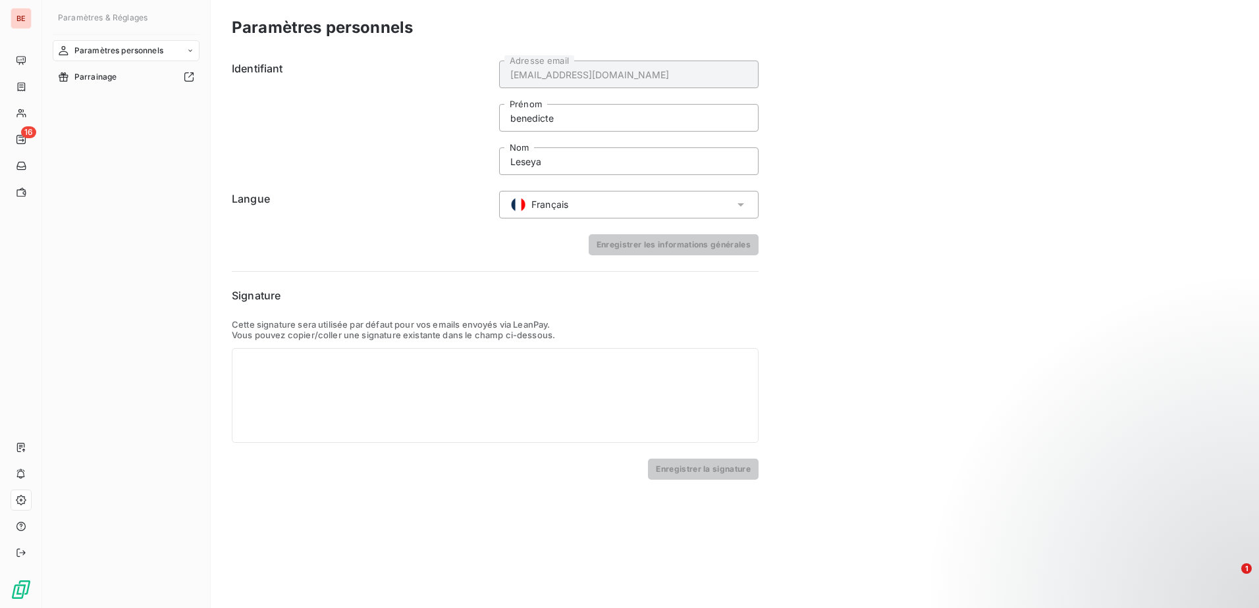
click at [134, 53] on span "Paramètres personnels" at bounding box center [118, 51] width 89 height 12
click at [91, 124] on span "Parrainage" at bounding box center [95, 130] width 43 height 12
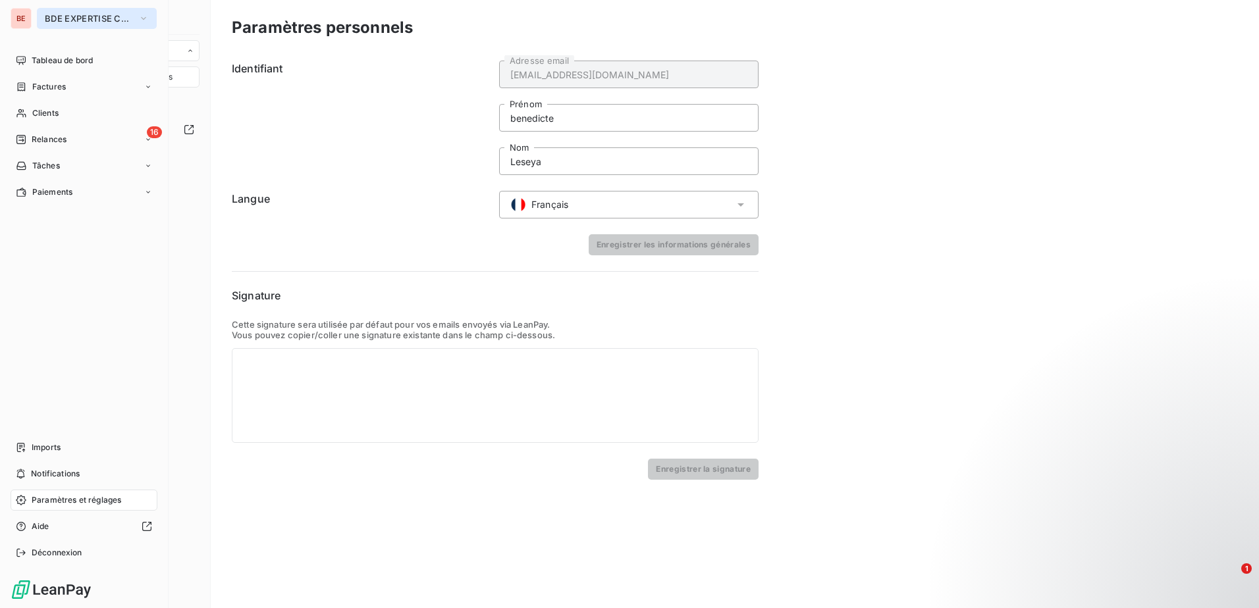
drag, startPoint x: 113, startPoint y: 17, endPoint x: 120, endPoint y: 16, distance: 6.7
click at [117, 17] on span "BDE EXPERTISE CONSEIL" at bounding box center [89, 18] width 88 height 11
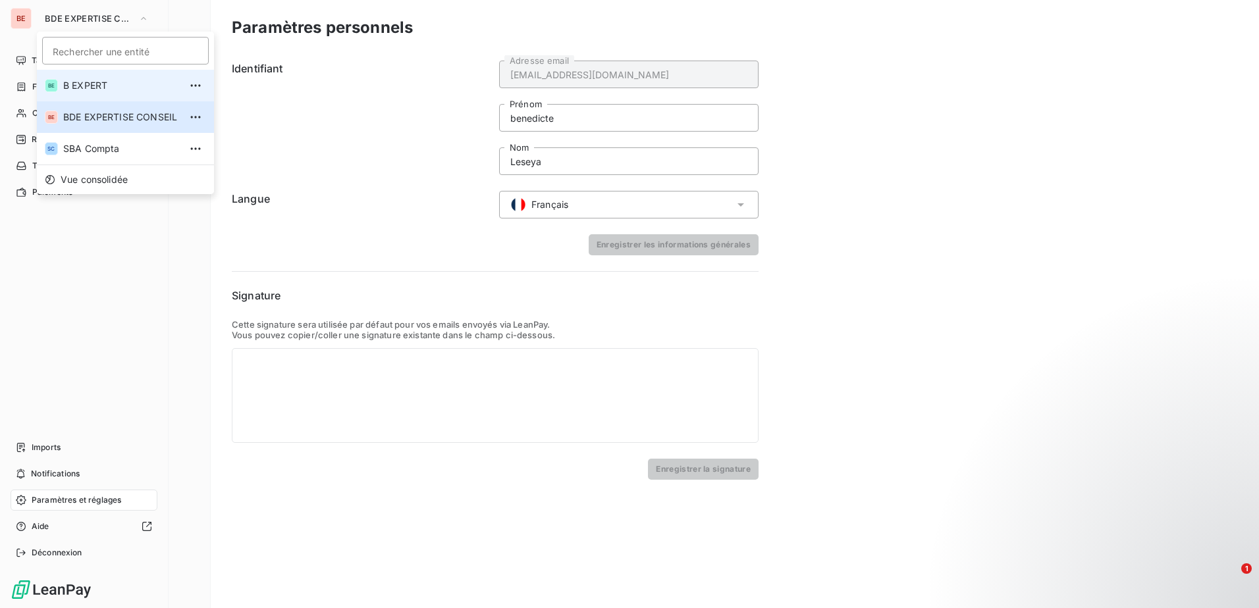
click at [110, 84] on span "B EXPERT" at bounding box center [121, 85] width 117 height 13
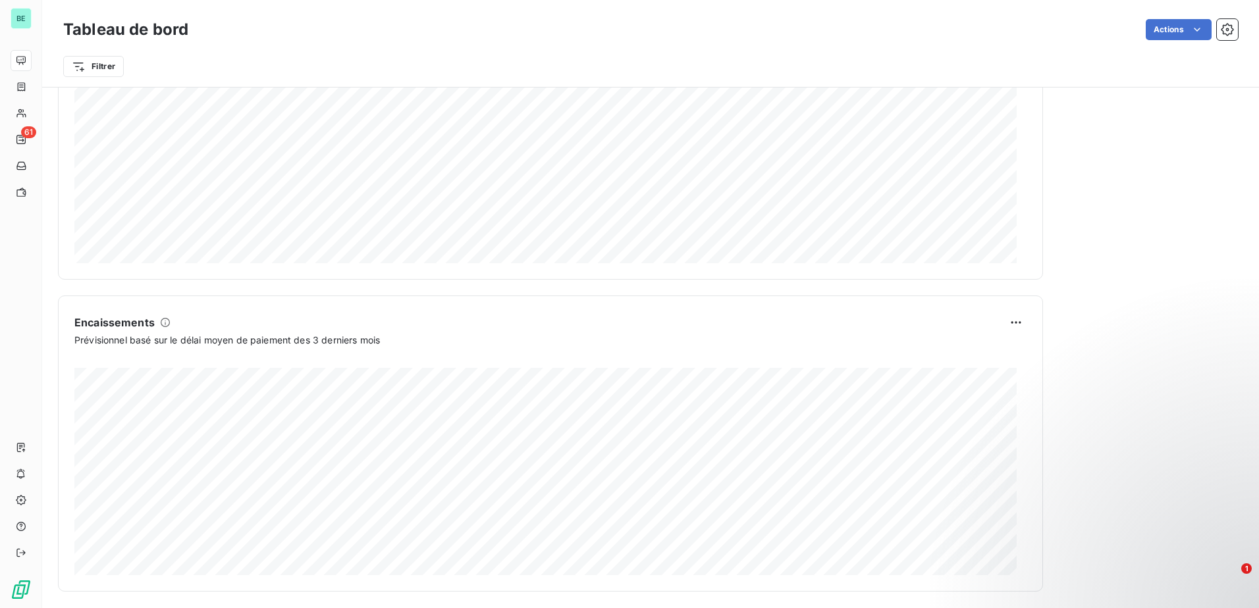
scroll to position [675, 0]
click at [106, 70] on html "BE 61 Tableau de bord Actions Filtrer Rechercher et sélectionner Client Plan de…" at bounding box center [629, 304] width 1259 height 608
click at [184, 56] on html "BE 61 Tableau de bord Actions Filtrer Encours client Voir plus 188 657,43 € 0 É…" at bounding box center [629, 304] width 1259 height 608
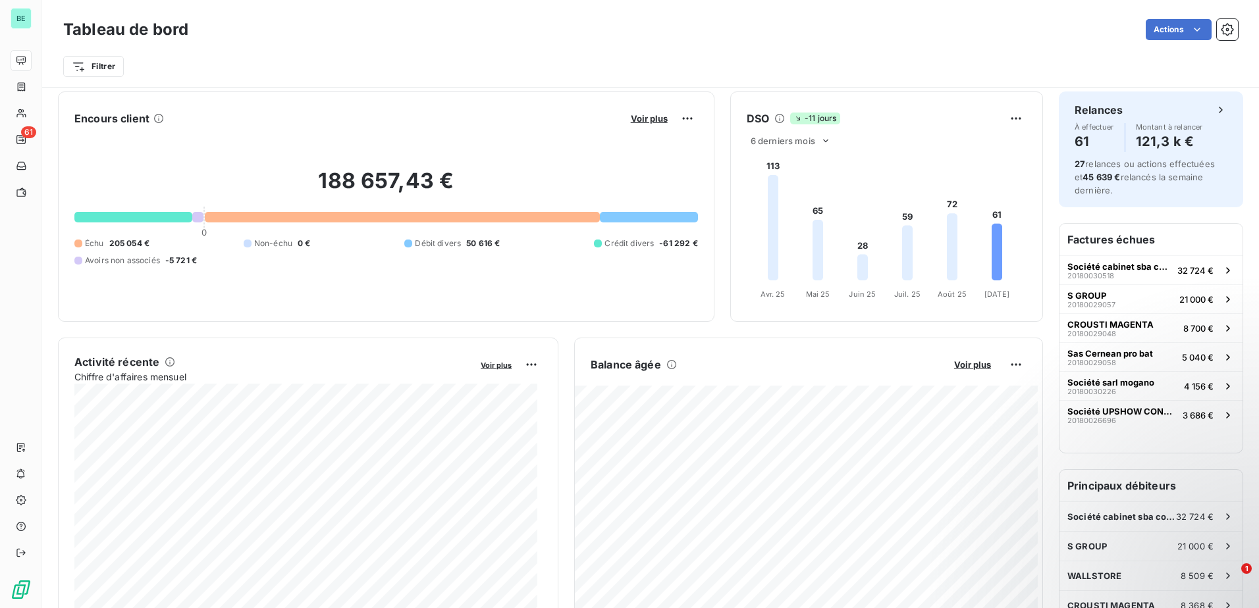
scroll to position [0, 0]
